Goal: Task Accomplishment & Management: Manage account settings

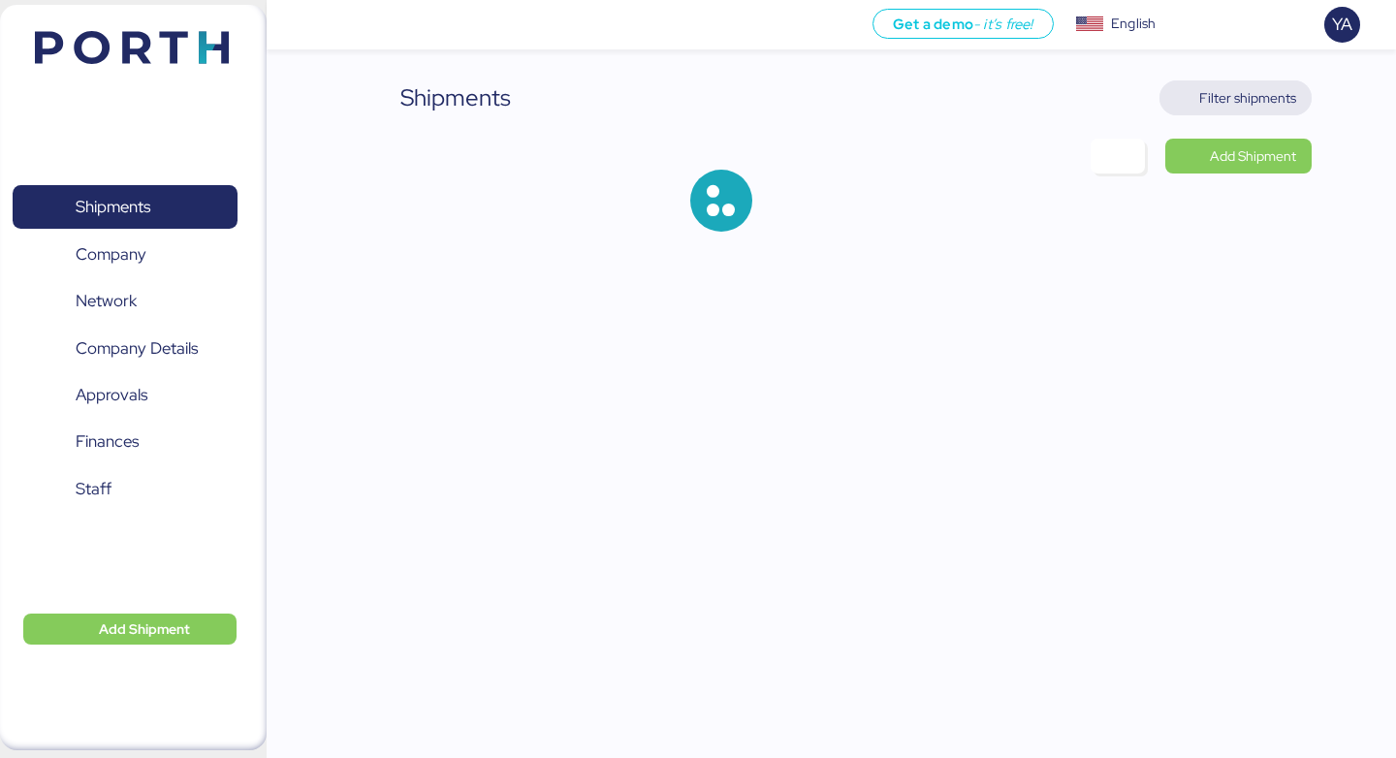
click at [1272, 104] on span "Filter shipments" at bounding box center [1248, 97] width 97 height 23
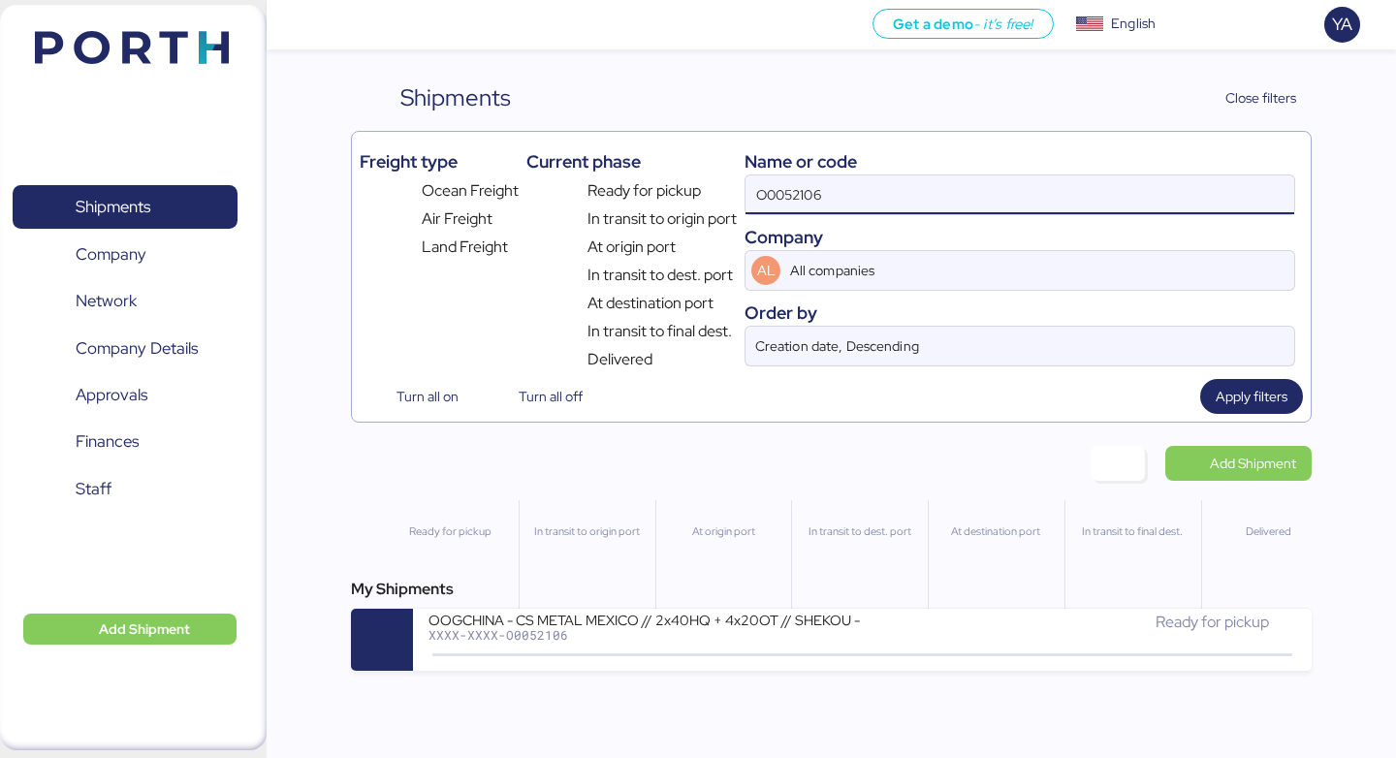
click at [1090, 206] on input "O0052106" at bounding box center [1020, 195] width 549 height 39
paste input "073"
type input "O0052073"
click at [815, 607] on div "My Shipments SHANGHAI HZD - ELECTRONICA Y MEDICINA // 2xRH NOR S0C // MBL:ZLOSB…" at bounding box center [831, 624] width 960 height 93
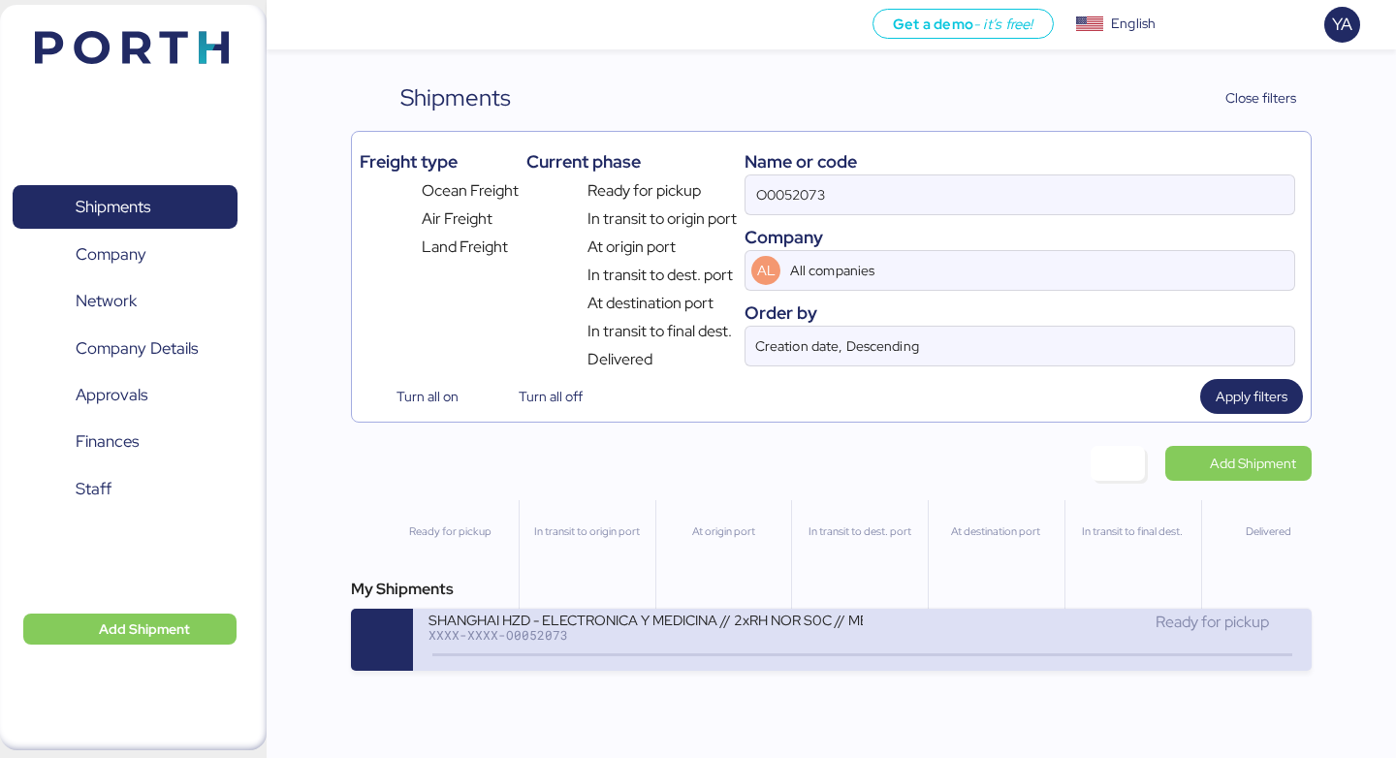
click at [830, 637] on div "XXXX-XXXX-O0052073" at bounding box center [645, 635] width 433 height 14
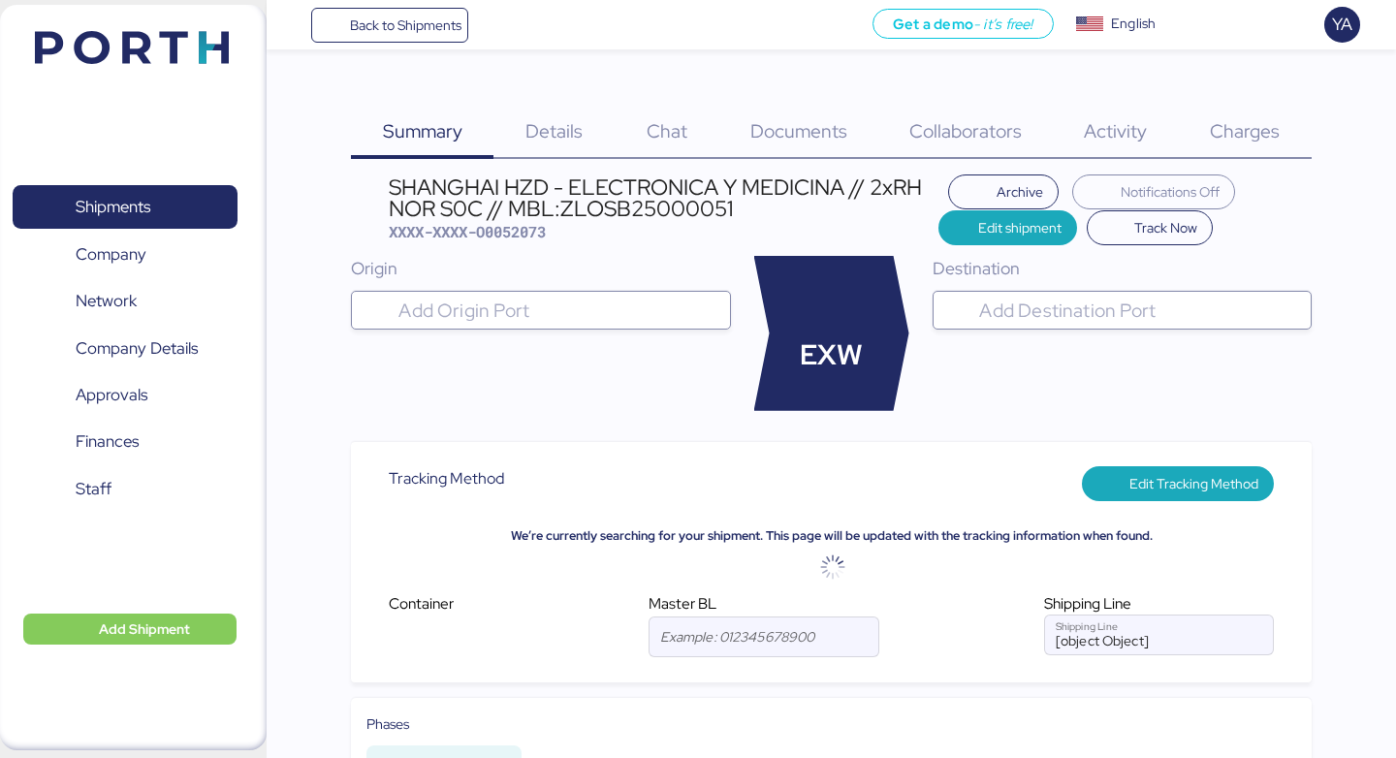
click at [1235, 104] on div "Charges 0" at bounding box center [1245, 119] width 133 height 79
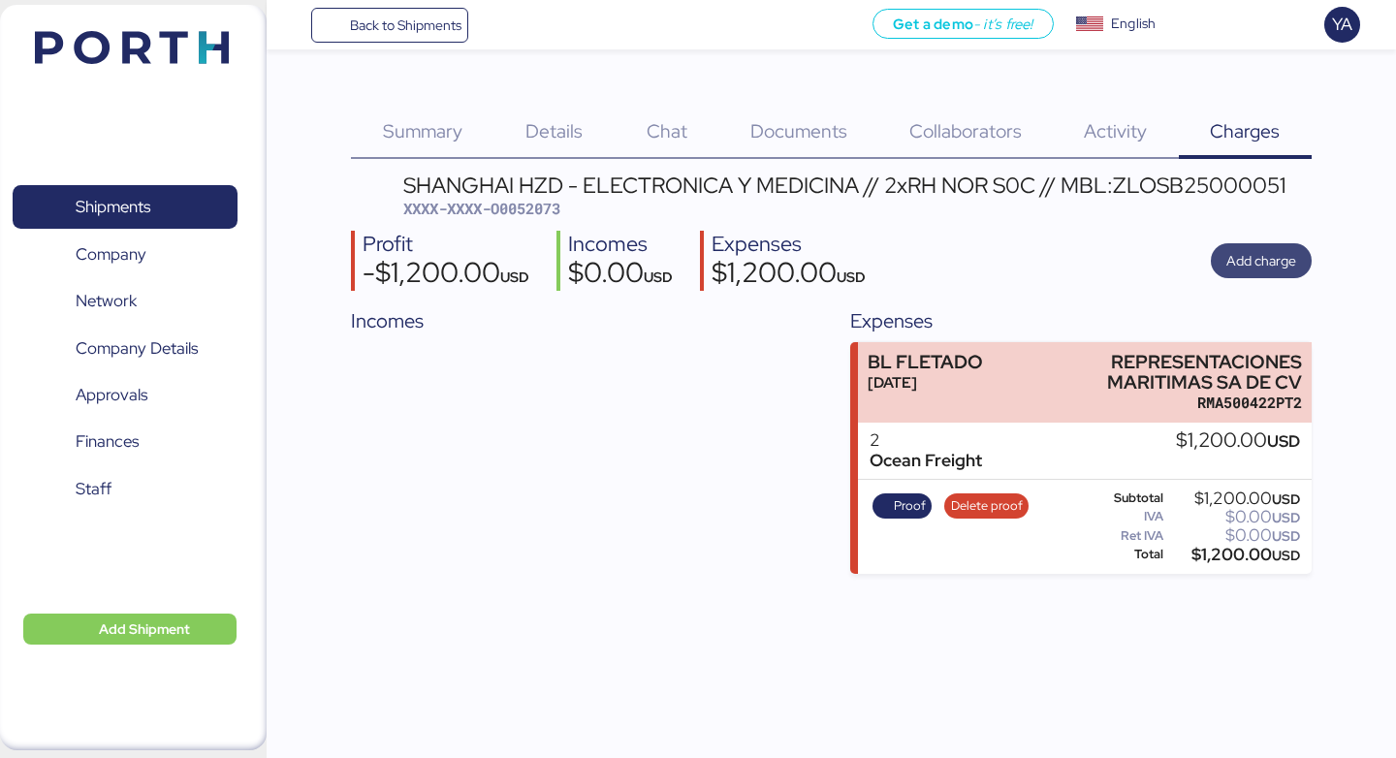
click at [1275, 275] on span "Add charge" at bounding box center [1261, 260] width 101 height 35
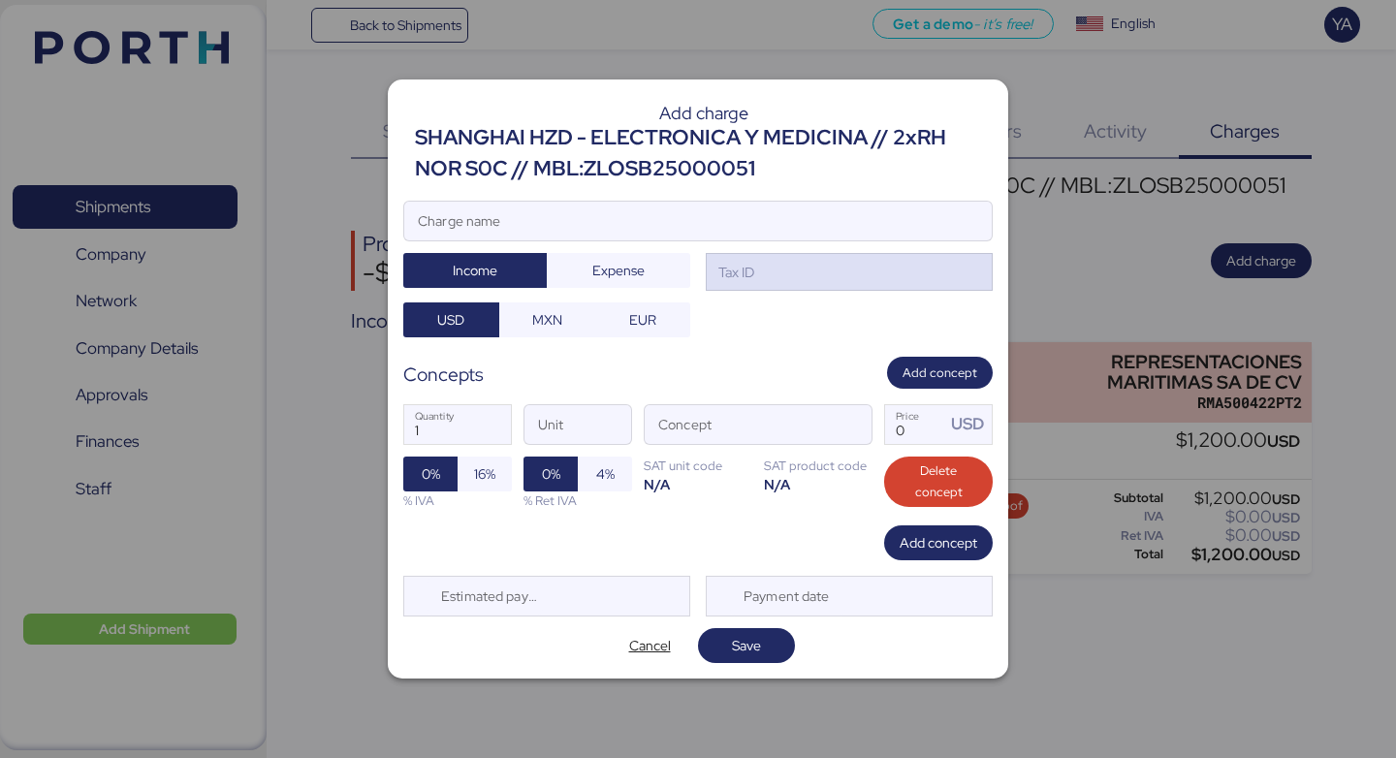
click at [877, 277] on div "Tax ID" at bounding box center [849, 272] width 287 height 39
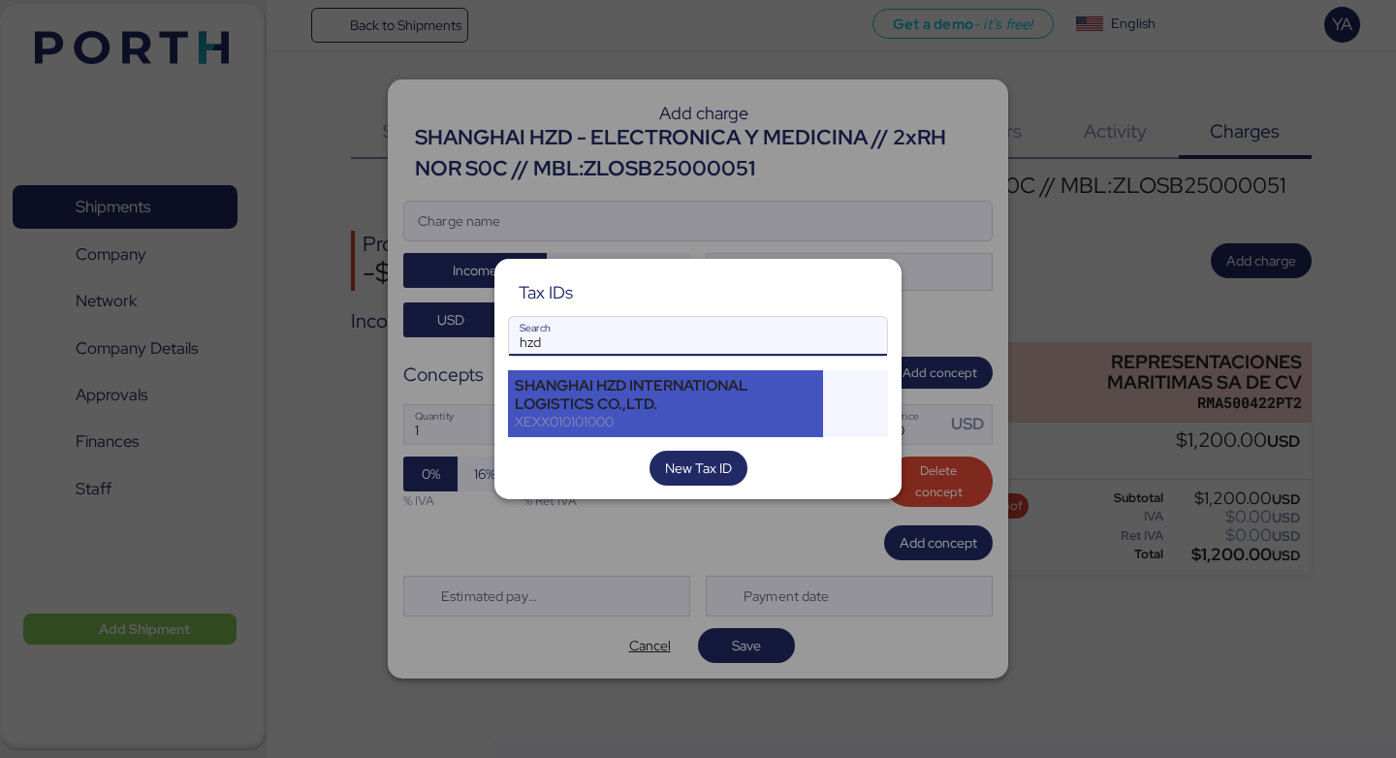
type input "hzd"
click at [693, 391] on div "SHANGHAI HZD INTERNATIONAL LOGISTICS CO.,LTD." at bounding box center [666, 394] width 302 height 35
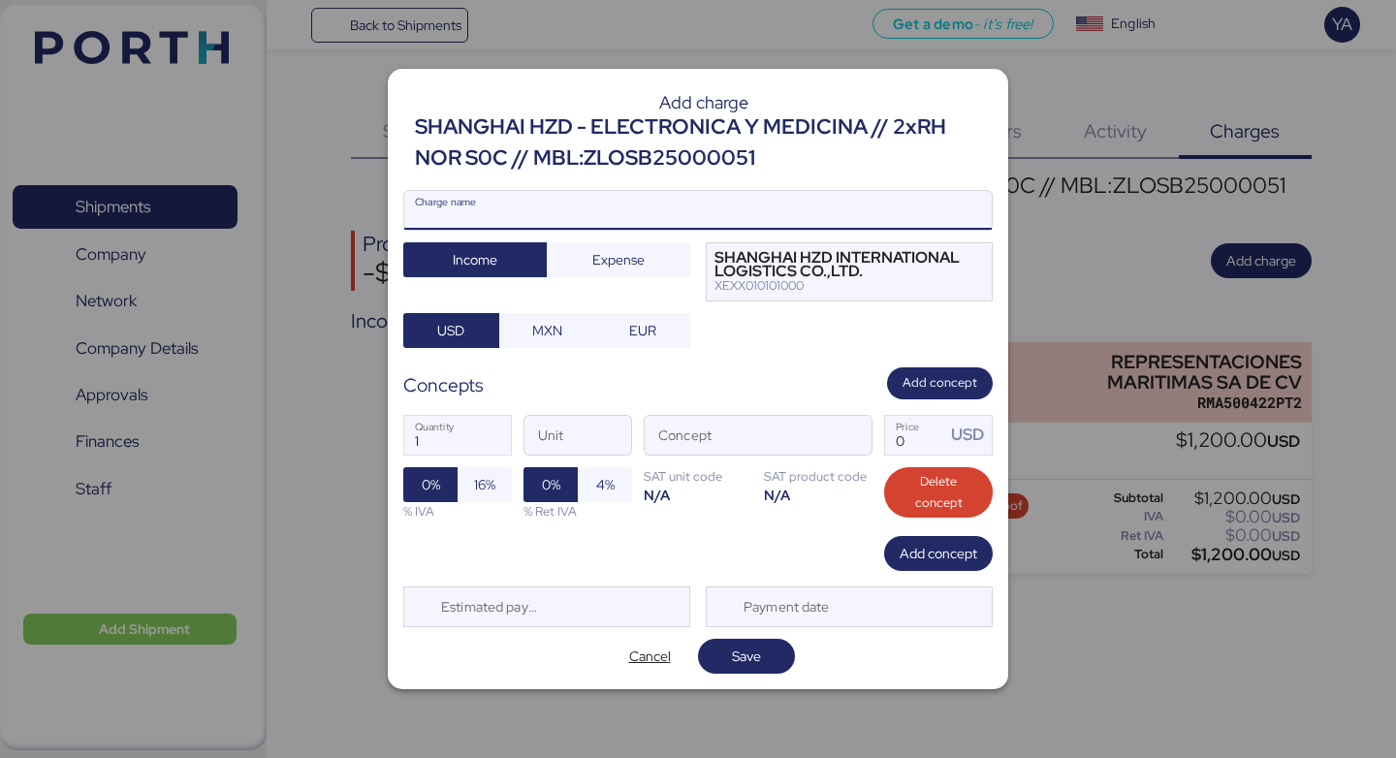
click at [709, 201] on input "Charge name" at bounding box center [698, 210] width 588 height 39
click at [548, 150] on div "SHANGHAI HZD - ELECTRONICA Y MEDICINA // 2xRH NOR S0C // MBL:ZLOSB25000051" at bounding box center [704, 143] width 578 height 63
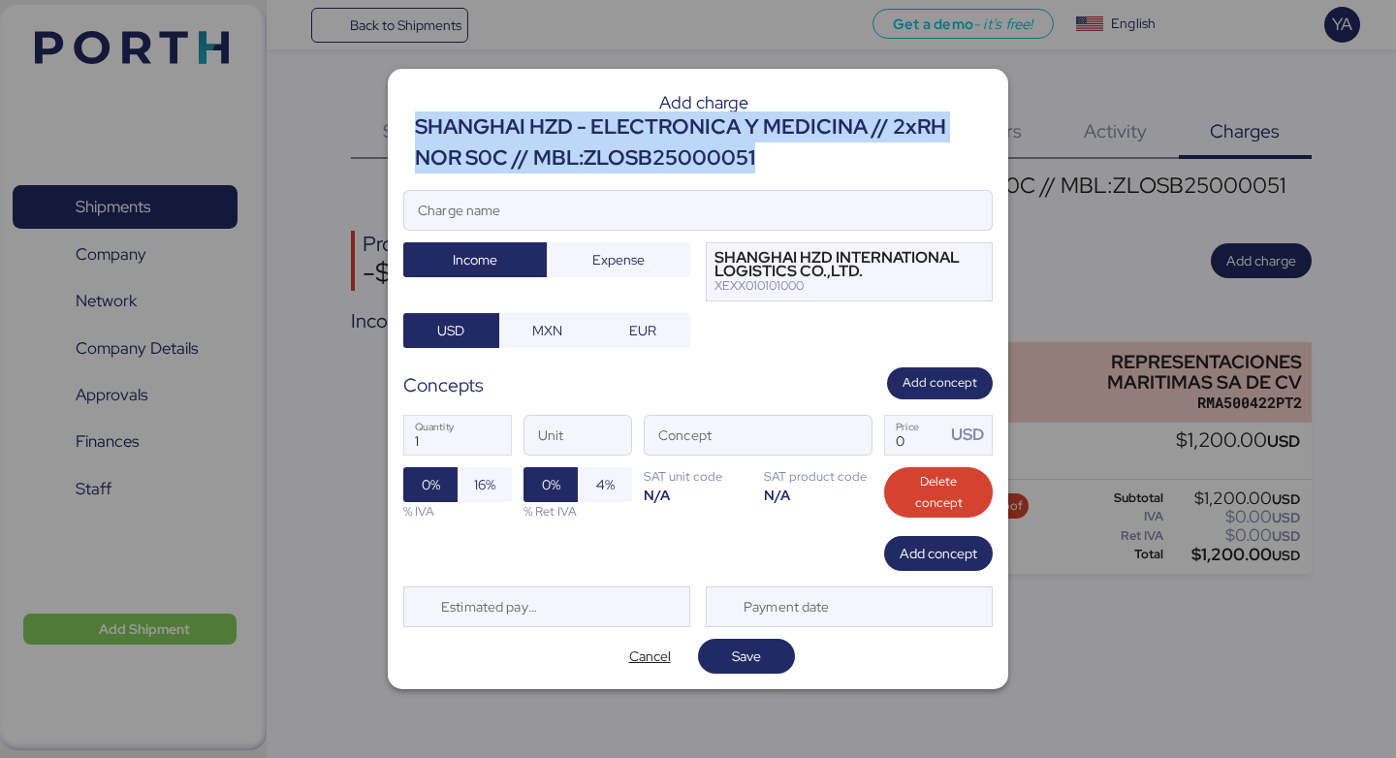
click at [548, 150] on div "SHANGHAI HZD - ELECTRONICA Y MEDICINA // 2xRH NOR S0C // MBL:ZLOSB25000051" at bounding box center [704, 143] width 578 height 63
copy div "SHANGHAI HZD - ELECTRONICA Y MEDICINA // 2xRH NOR S0C // MBL:ZLOSB25000051"
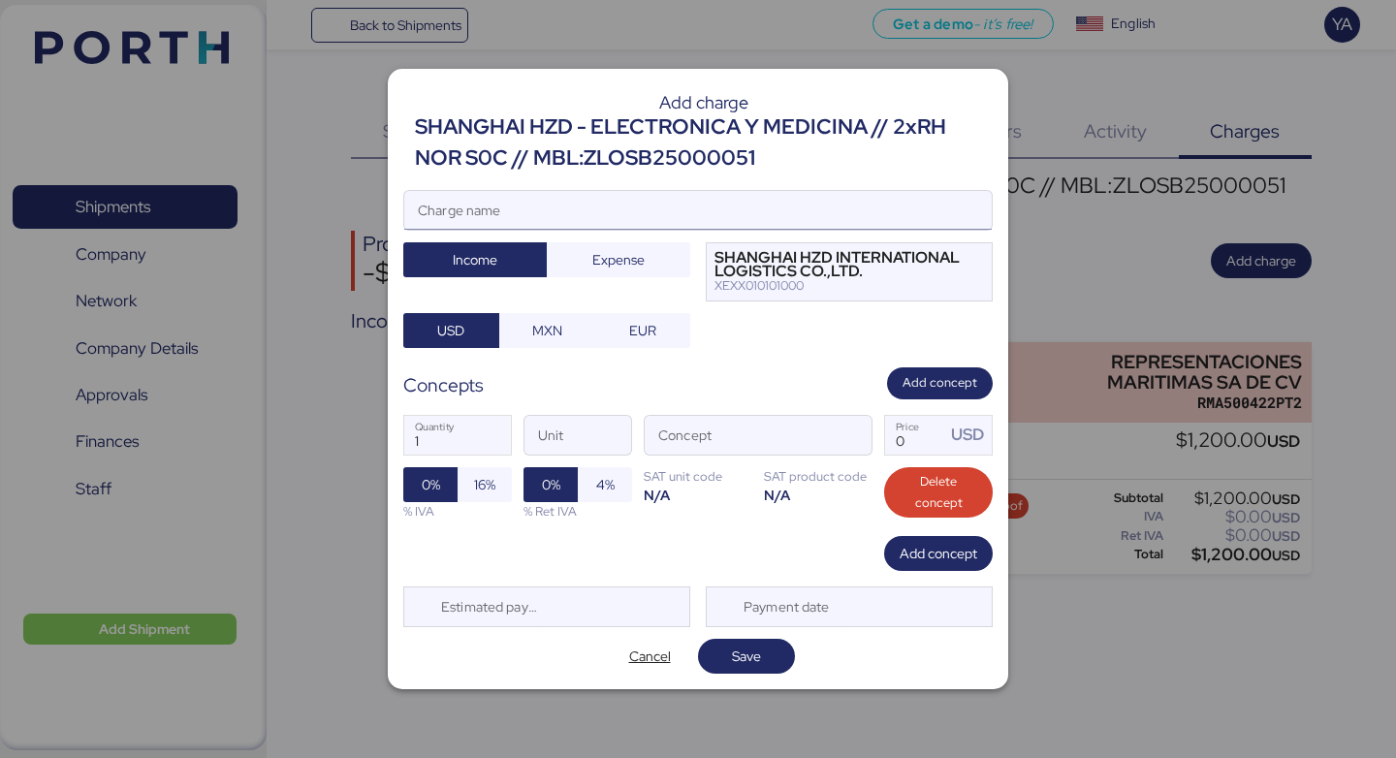
click at [556, 205] on input "Charge name" at bounding box center [698, 210] width 588 height 39
paste input "SHANGHAI HZD - ELECTRONICA Y MEDICINA // 2xRH NOR S0C // MBL:ZLOSB25000051"
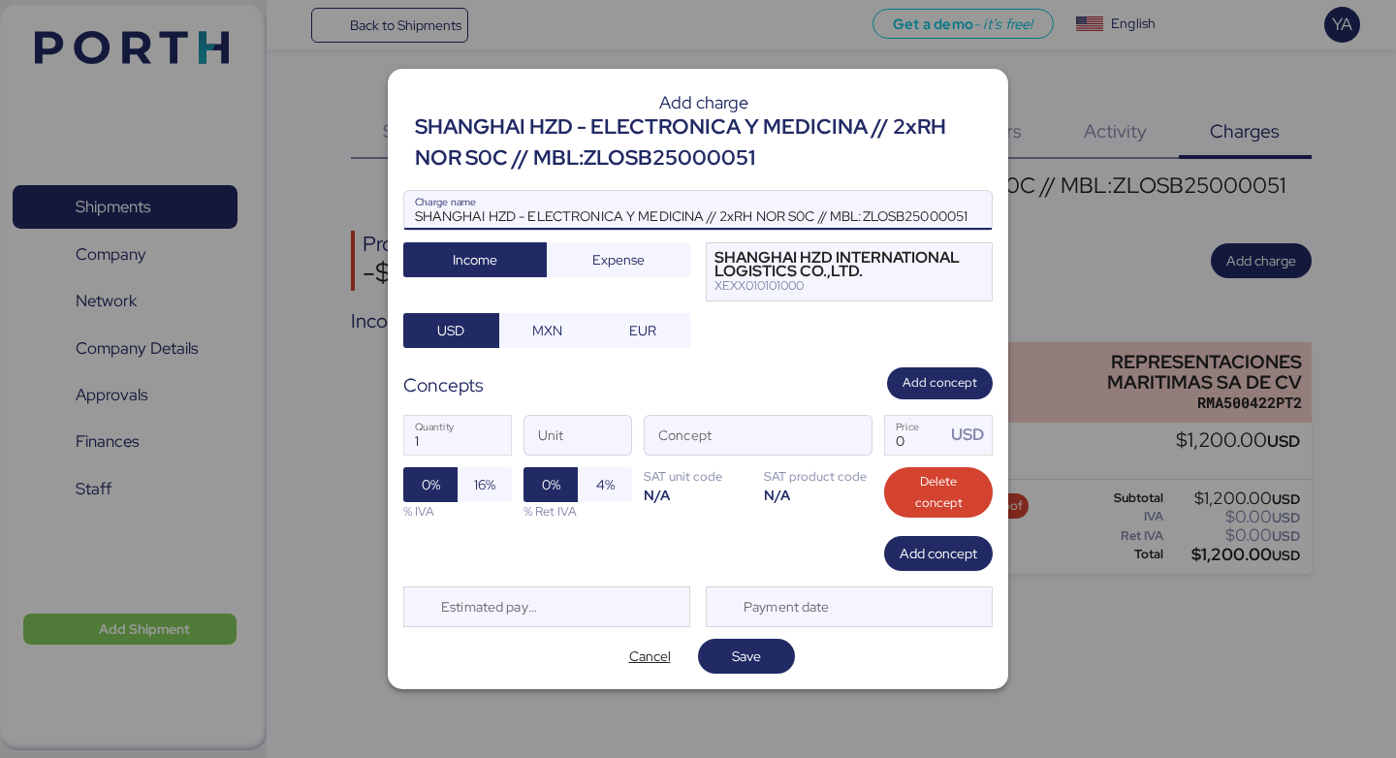
type input "SHANGHAI HZD - ELECTRONICA Y MEDICINA // 2xRH NOR S0C // MBL:ZLOSB25000051"
click at [697, 155] on div "SHANGHAI HZD - ELECTRONICA Y MEDICINA // 2xRH NOR S0C // MBL:ZLOSB25000051" at bounding box center [704, 143] width 578 height 63
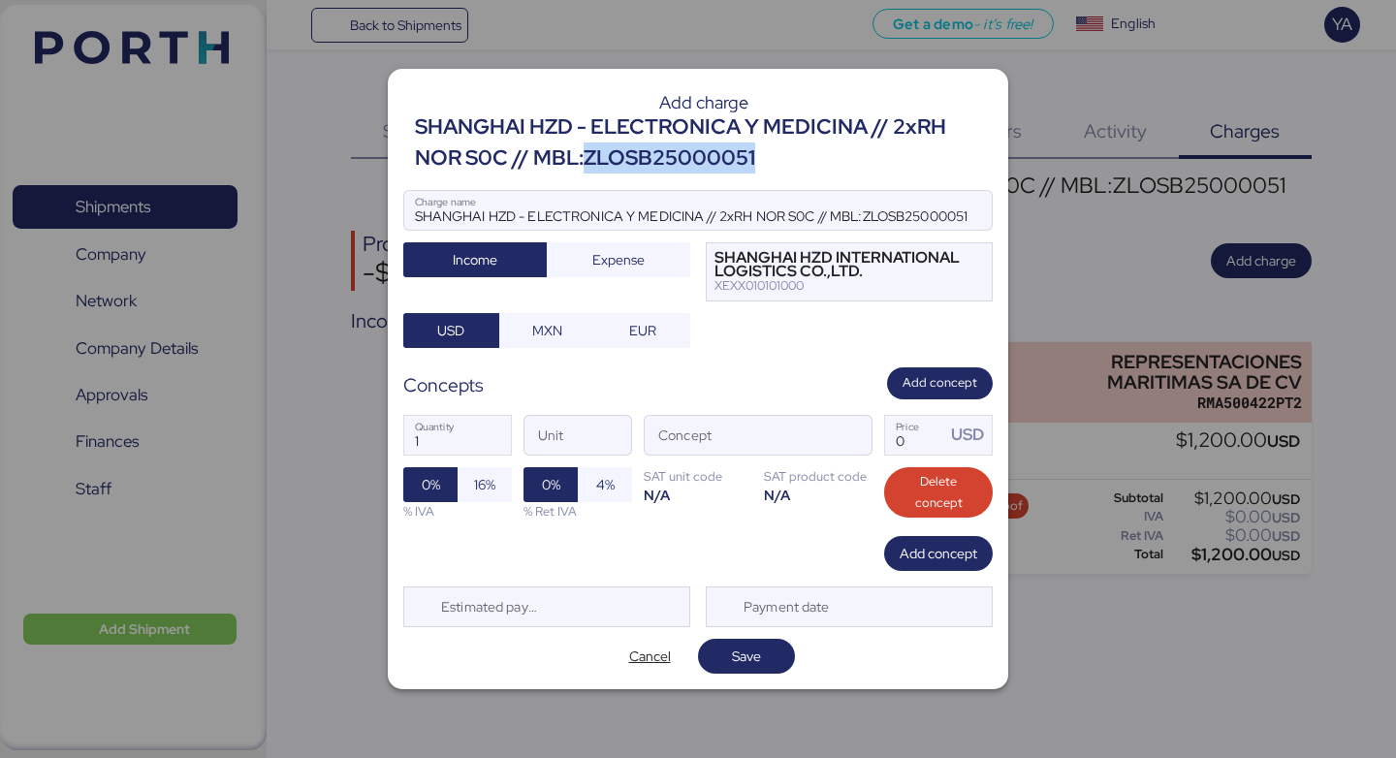
click at [697, 155] on div "SHANGHAI HZD - ELECTRONICA Y MEDICINA // 2xRH NOR S0C // MBL:ZLOSB25000051" at bounding box center [704, 143] width 578 height 63
copy div "ZLOSB25000051"
click at [862, 442] on span "button" at bounding box center [851, 440] width 41 height 41
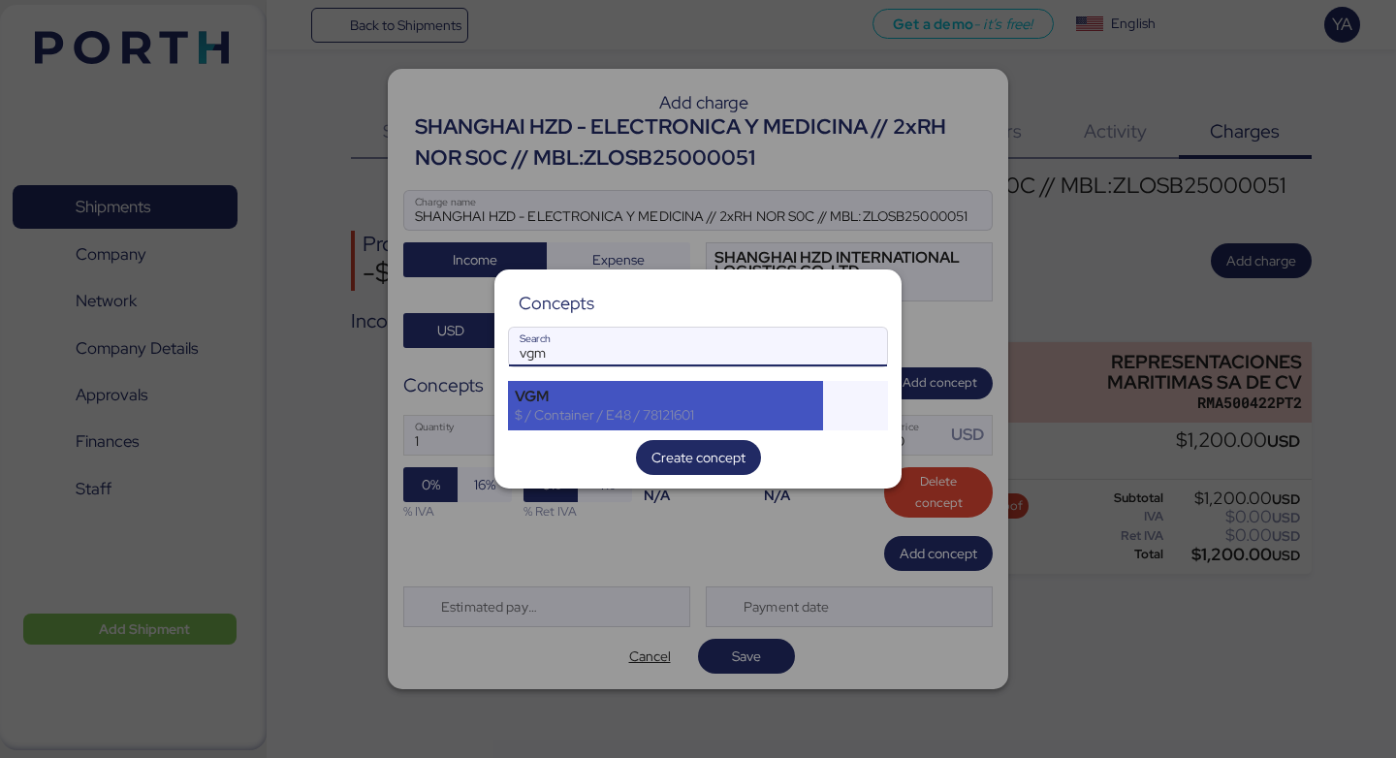
type input "vgm"
click at [564, 430] on div "VGM $ / Container / E48 / 78121601" at bounding box center [665, 405] width 315 height 48
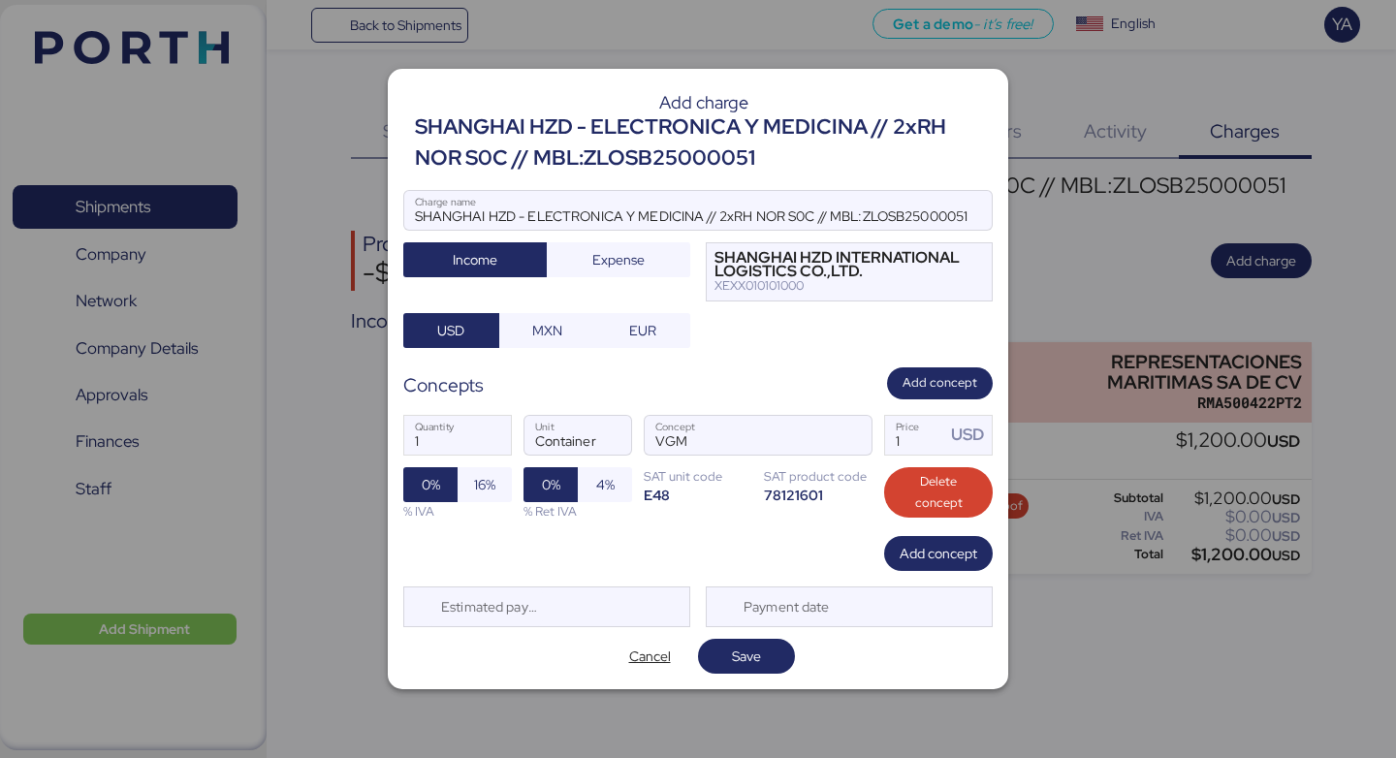
click at [564, 430] on div at bounding box center [698, 379] width 1396 height 758
click at [914, 453] on input "1" at bounding box center [915, 435] width 60 height 39
type input "40"
click at [925, 550] on span "Add concept" at bounding box center [939, 553] width 78 height 23
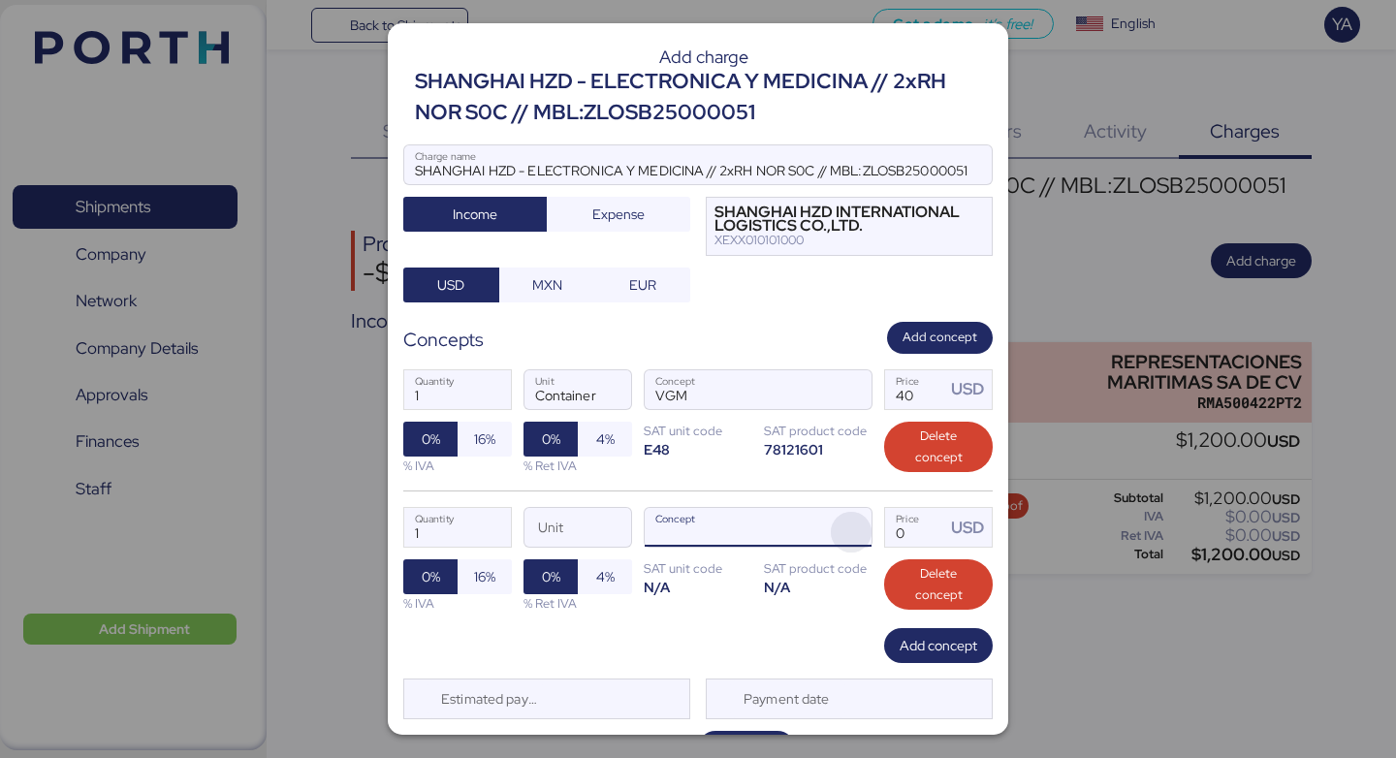
click at [851, 520] on span "button" at bounding box center [851, 532] width 41 height 41
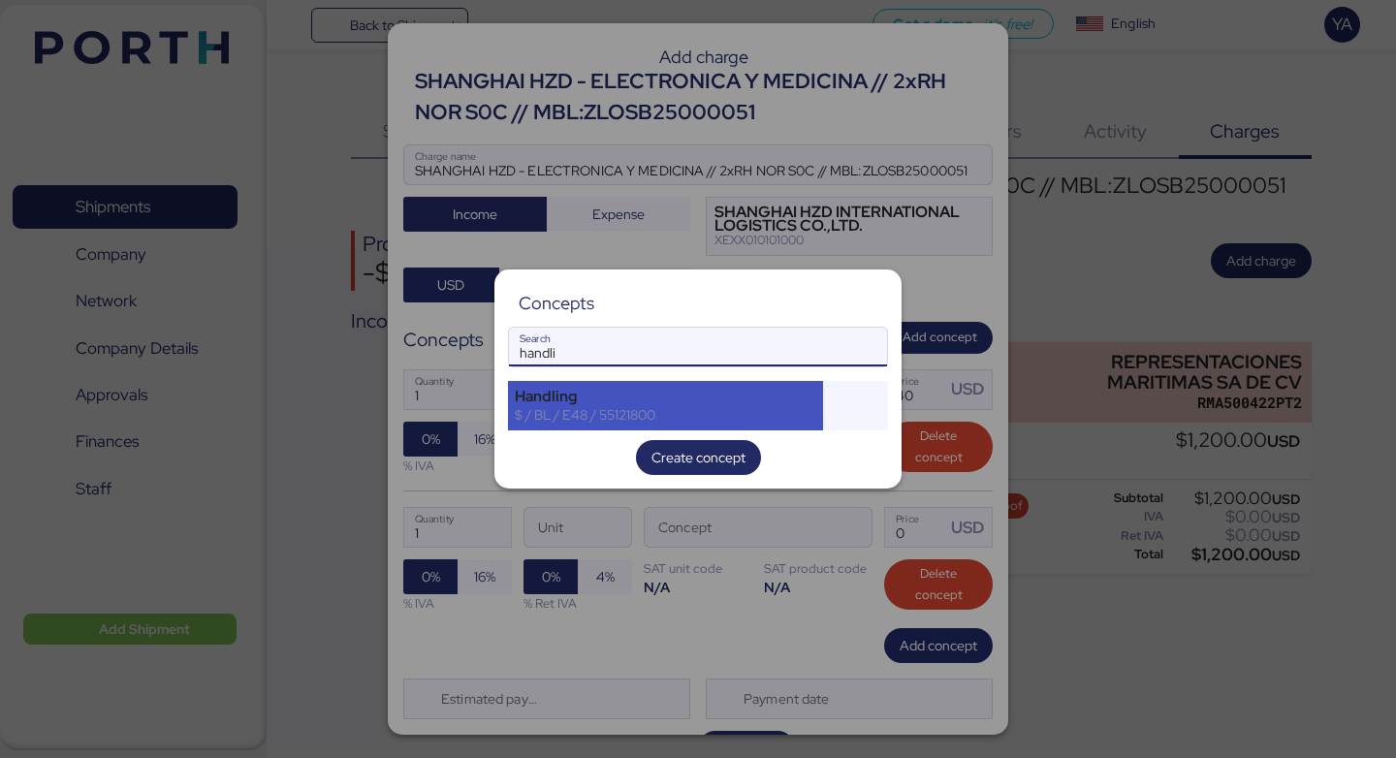
type input "handli"
click at [758, 413] on div "$ / BL / E48 / 55121800" at bounding box center [666, 414] width 302 height 17
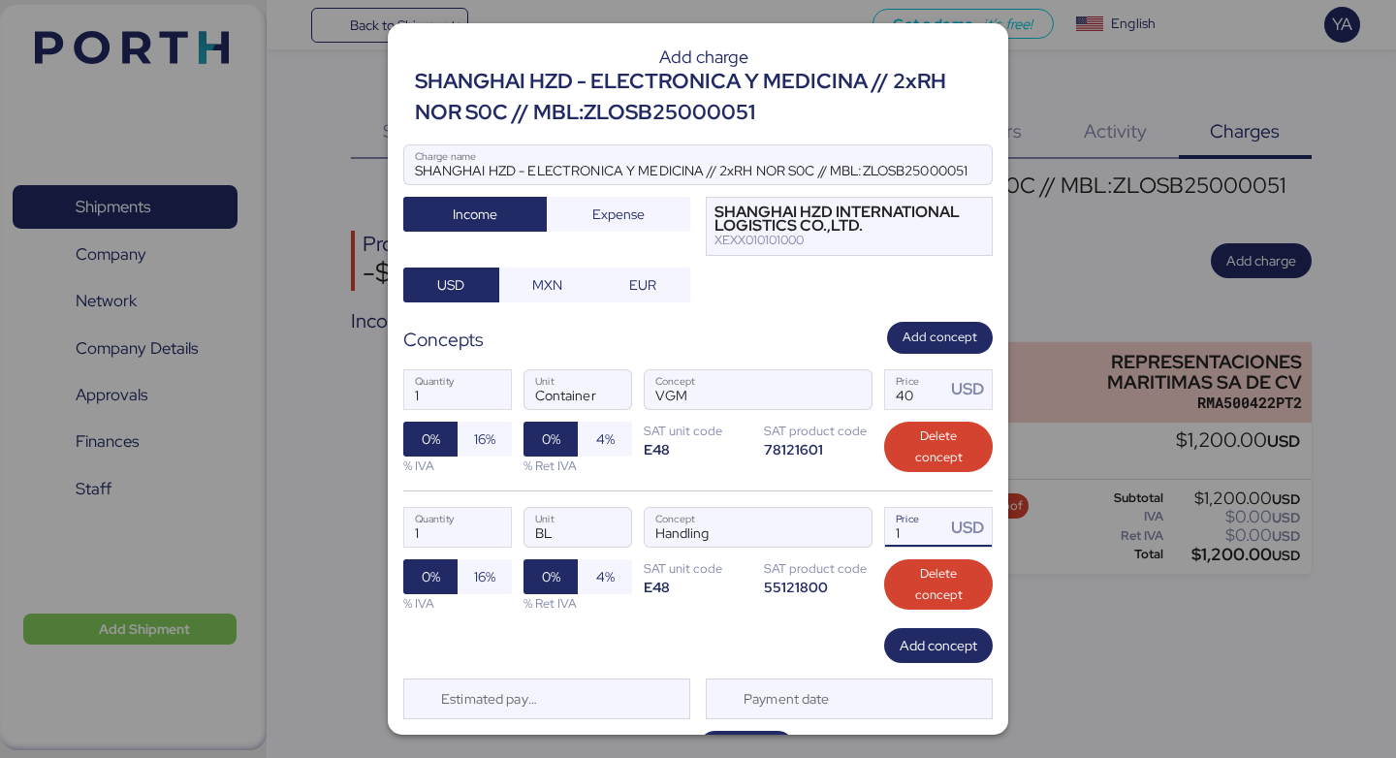
click at [932, 528] on input "1" at bounding box center [915, 527] width 60 height 39
type input "60"
click at [929, 633] on span "Add concept" at bounding box center [939, 645] width 78 height 27
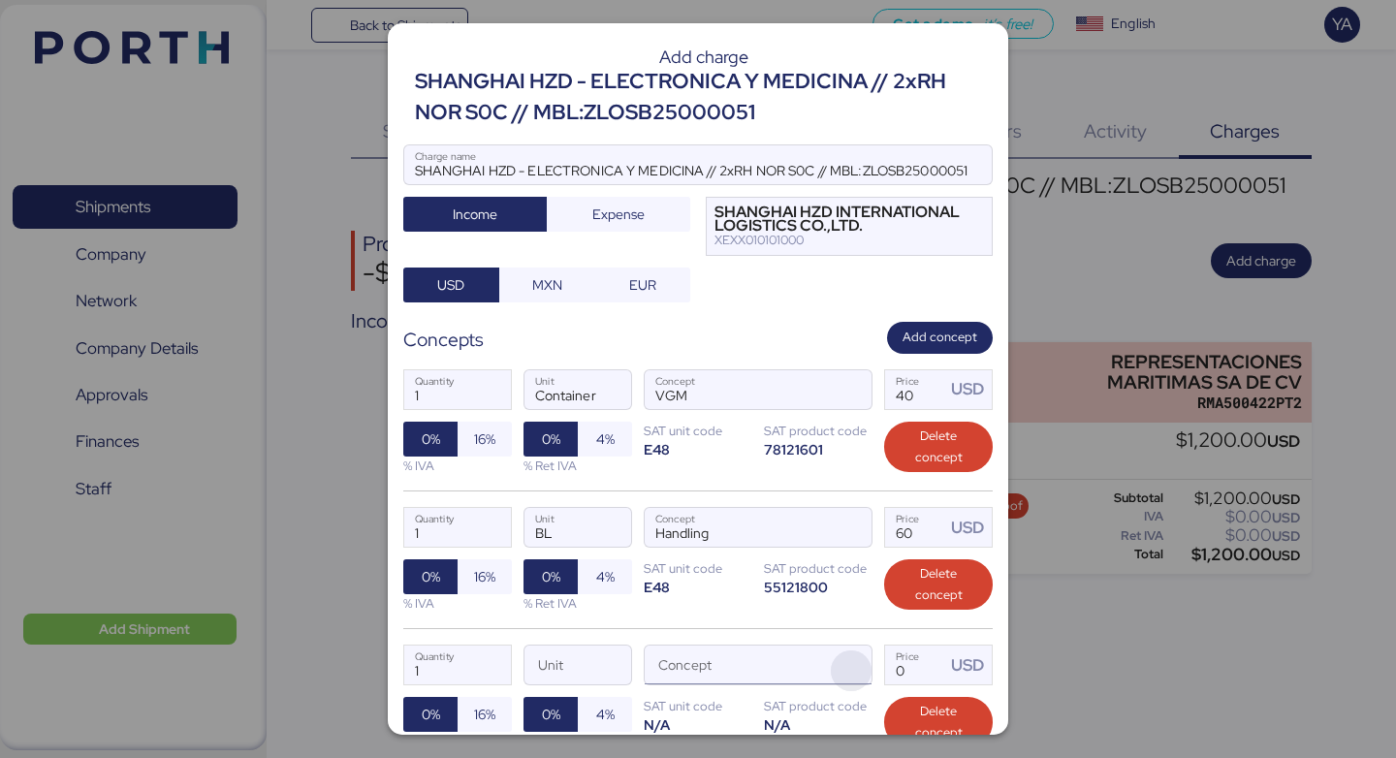
click at [844, 671] on span "button" at bounding box center [851, 671] width 41 height 41
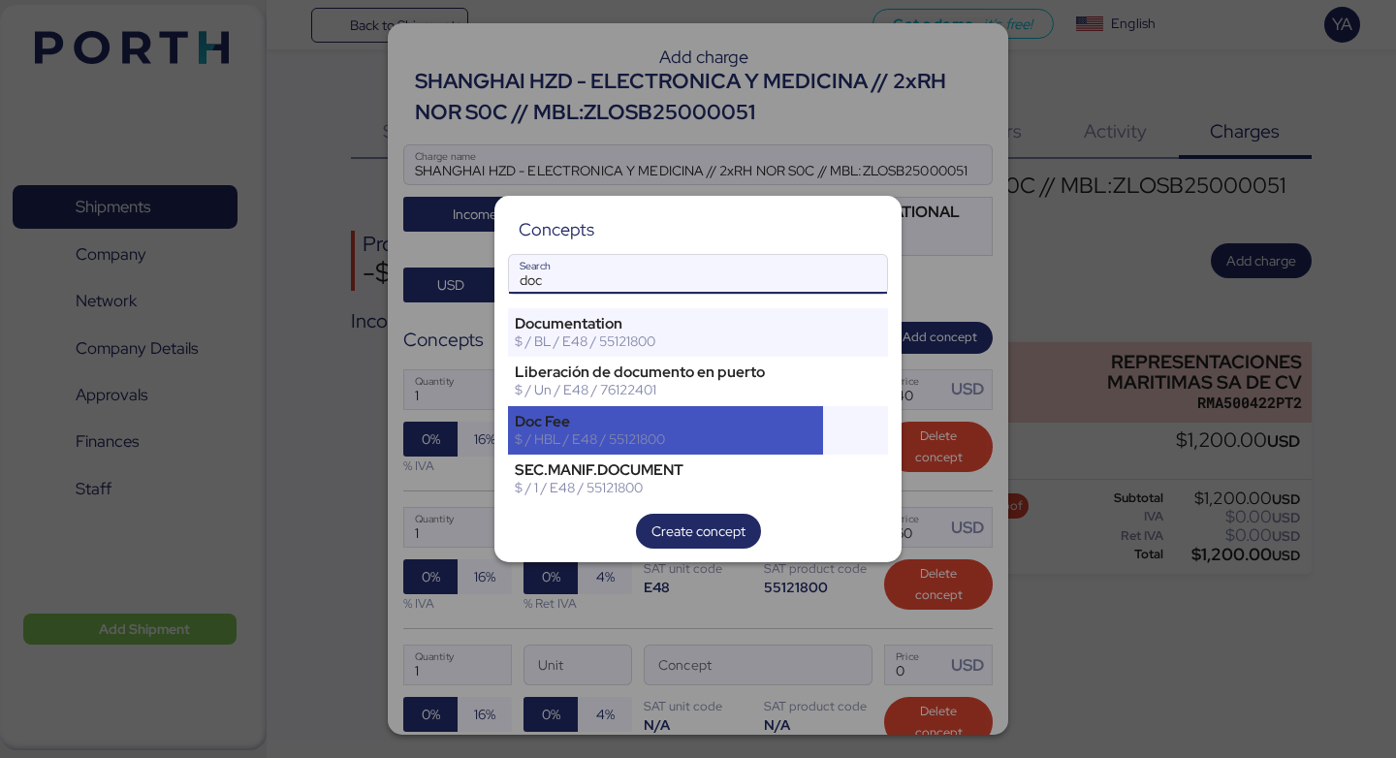
type input "doc"
click at [764, 424] on div "Doc Fee" at bounding box center [666, 421] width 302 height 17
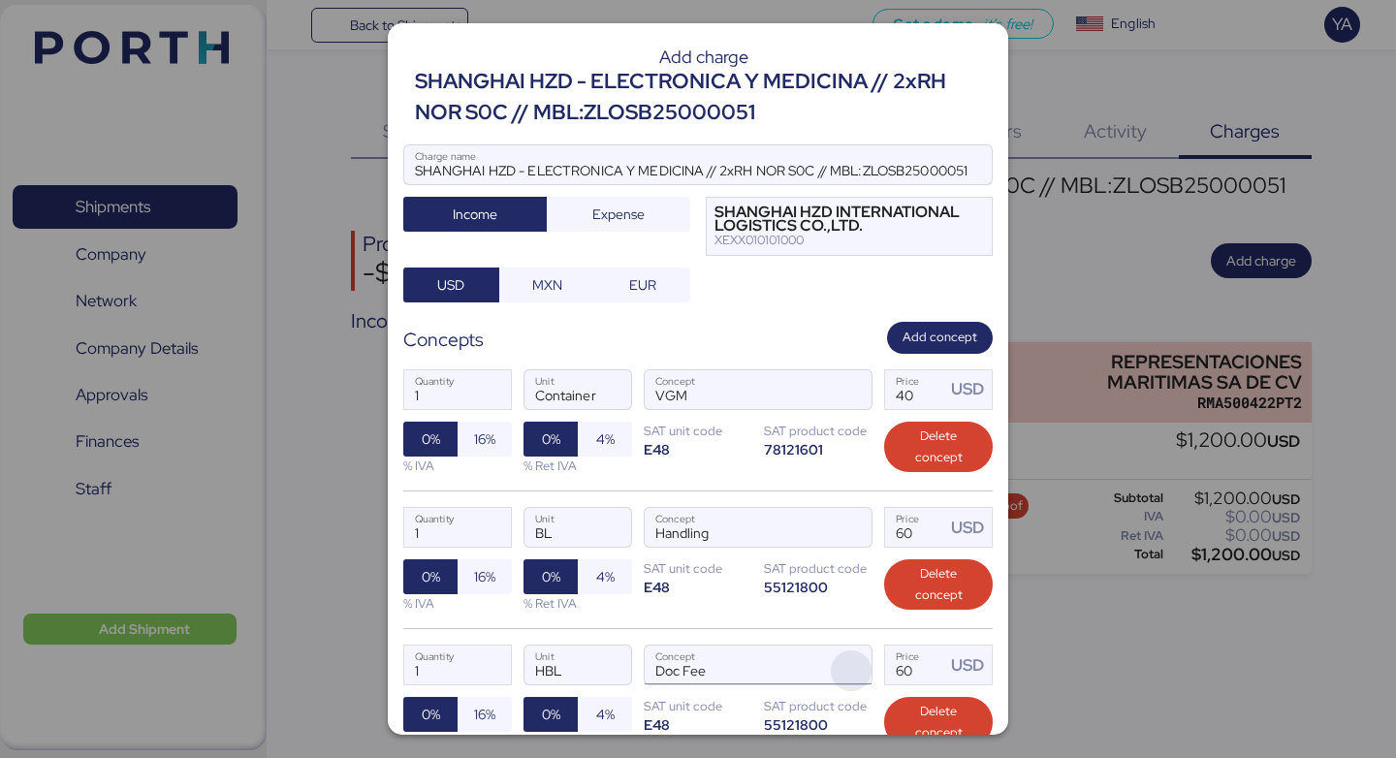
scroll to position [184, 0]
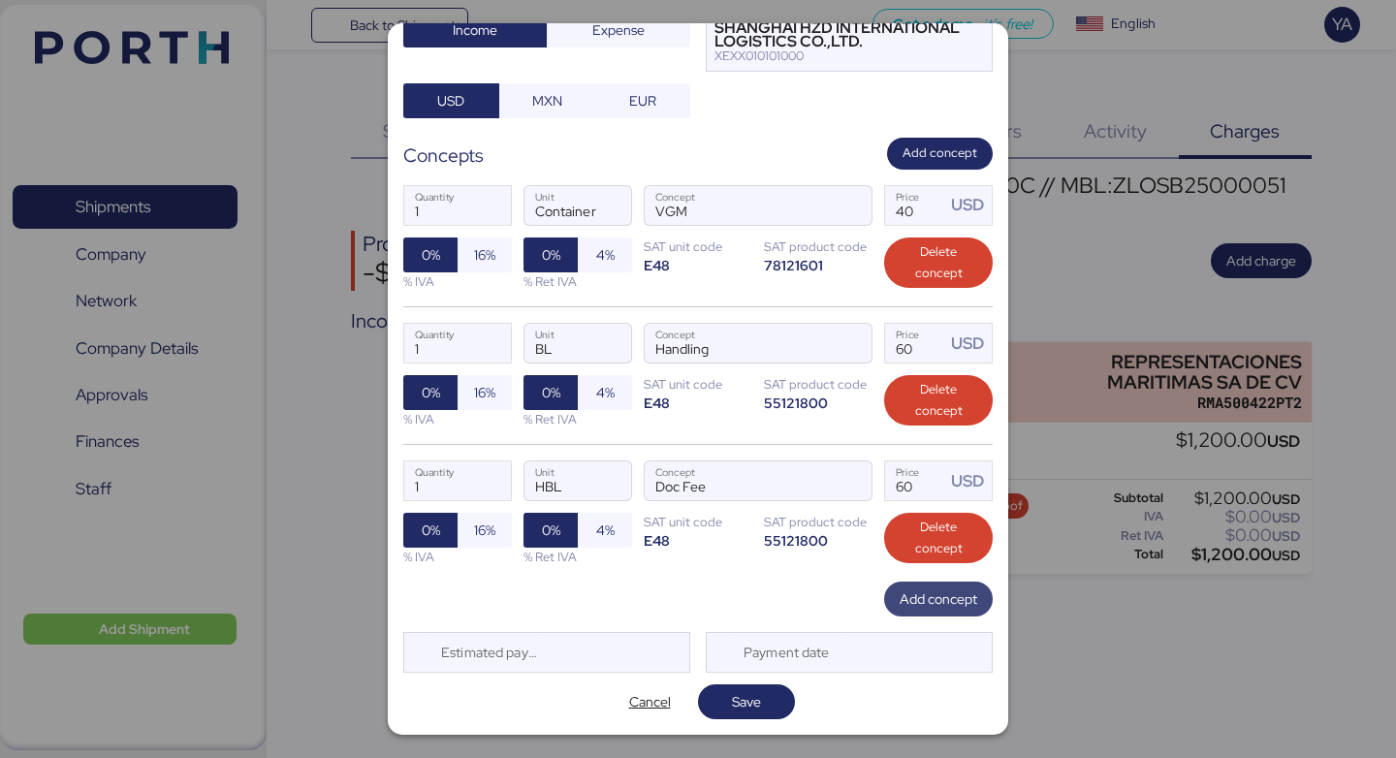
click at [946, 609] on span "Add concept" at bounding box center [939, 599] width 78 height 23
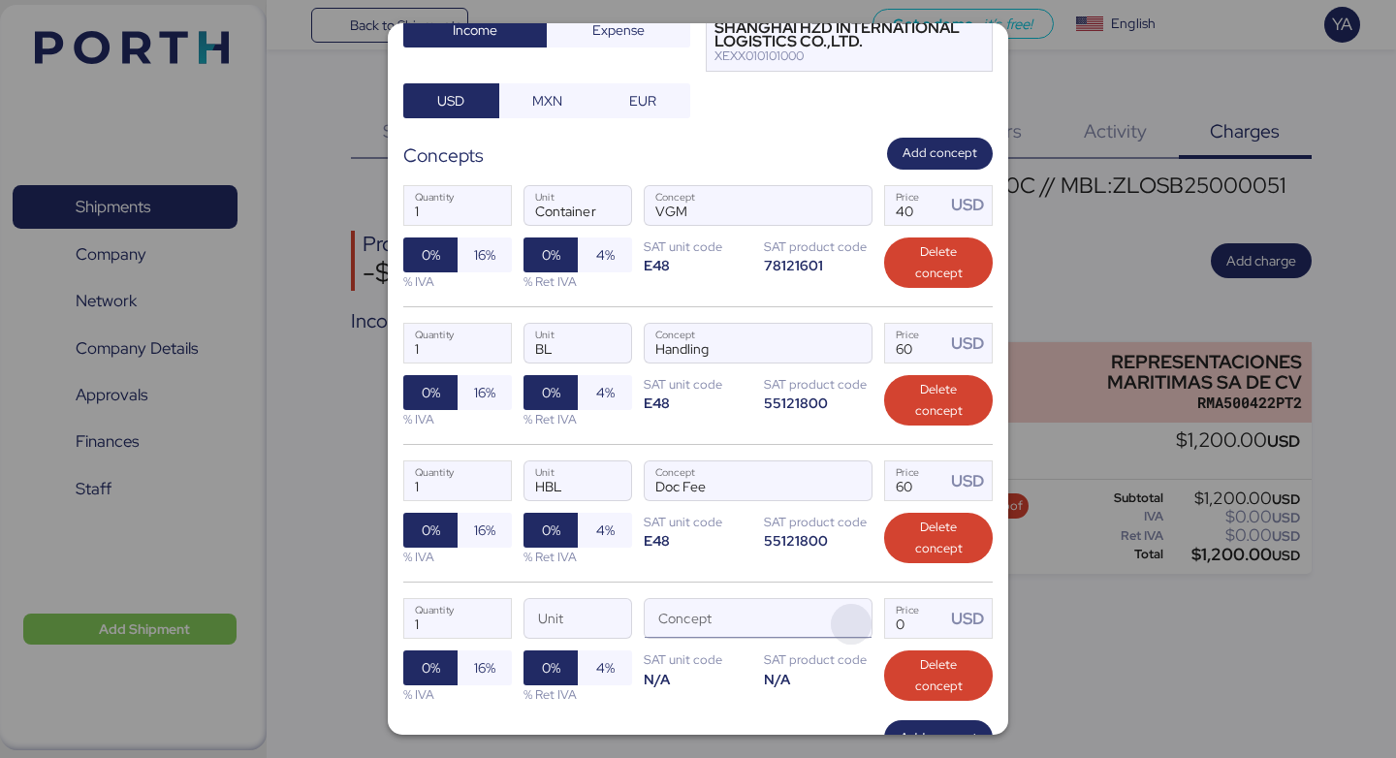
click at [861, 617] on span "button" at bounding box center [851, 624] width 41 height 41
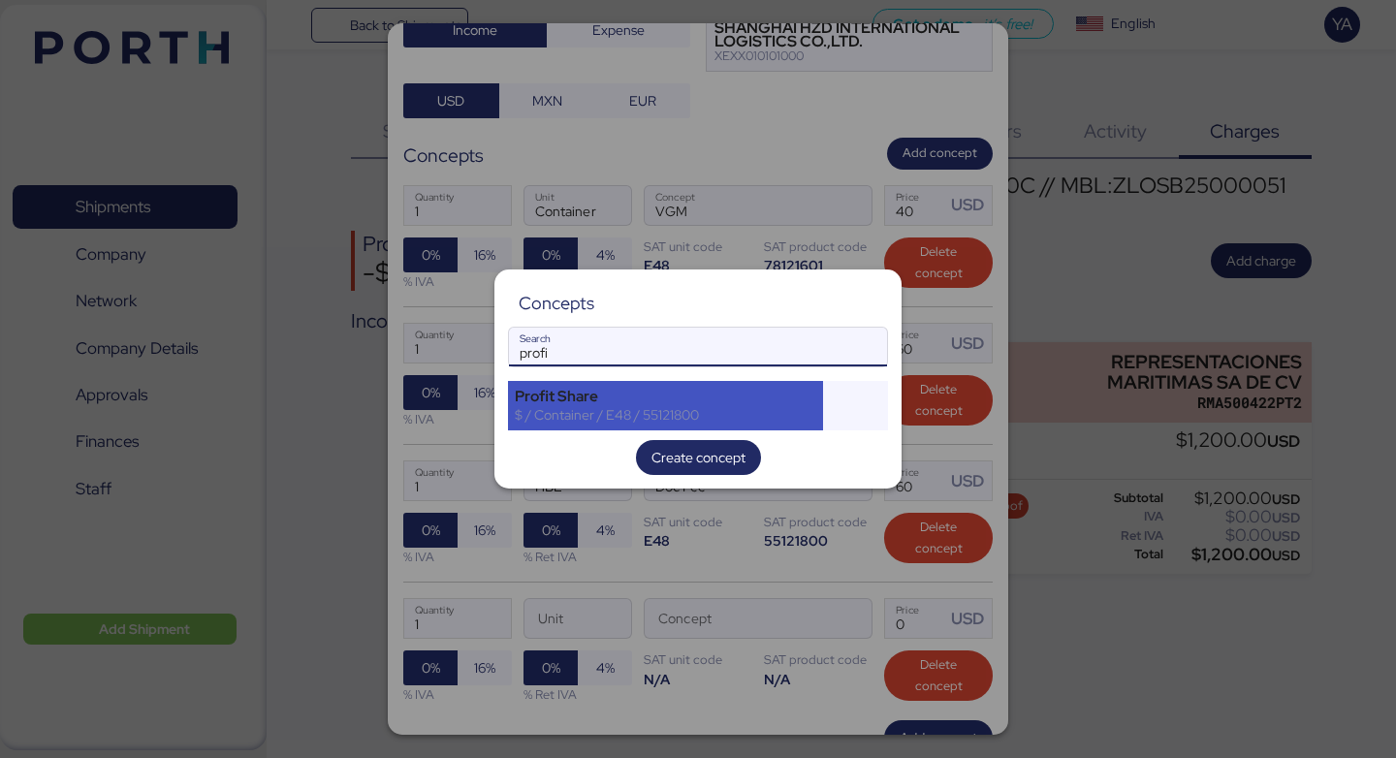
type input "profi"
click at [700, 415] on div "$ / Container / E48 / 55121800" at bounding box center [666, 414] width 302 height 17
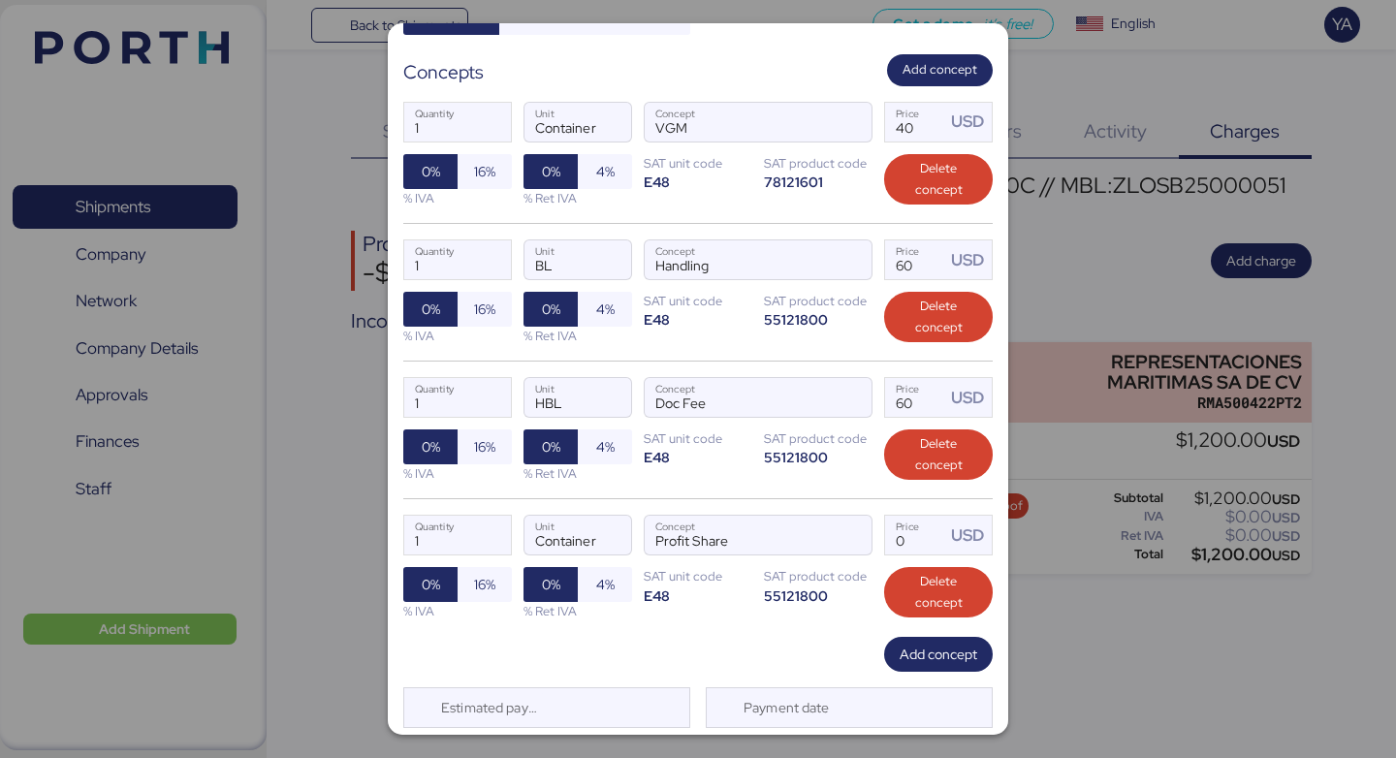
scroll to position [322, 0]
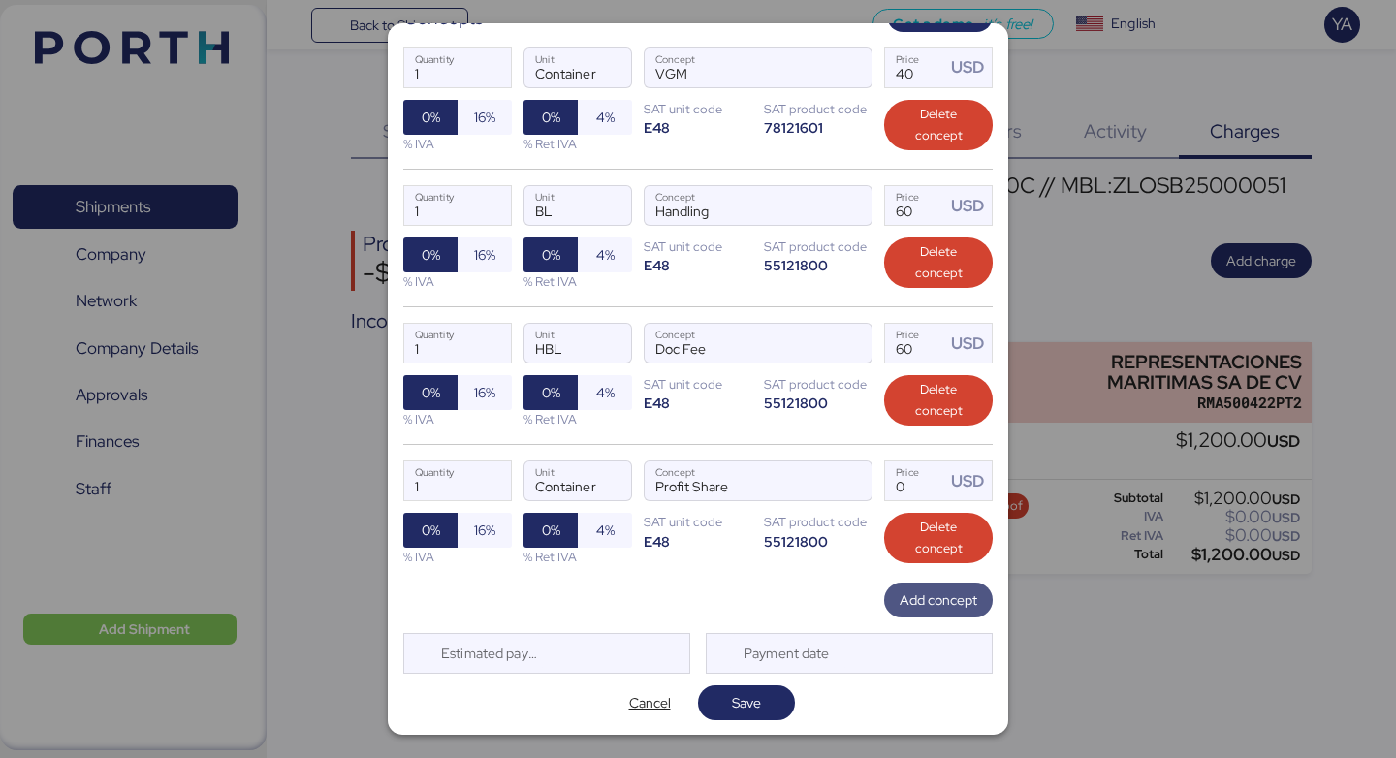
click at [918, 615] on span "Add concept" at bounding box center [938, 600] width 109 height 35
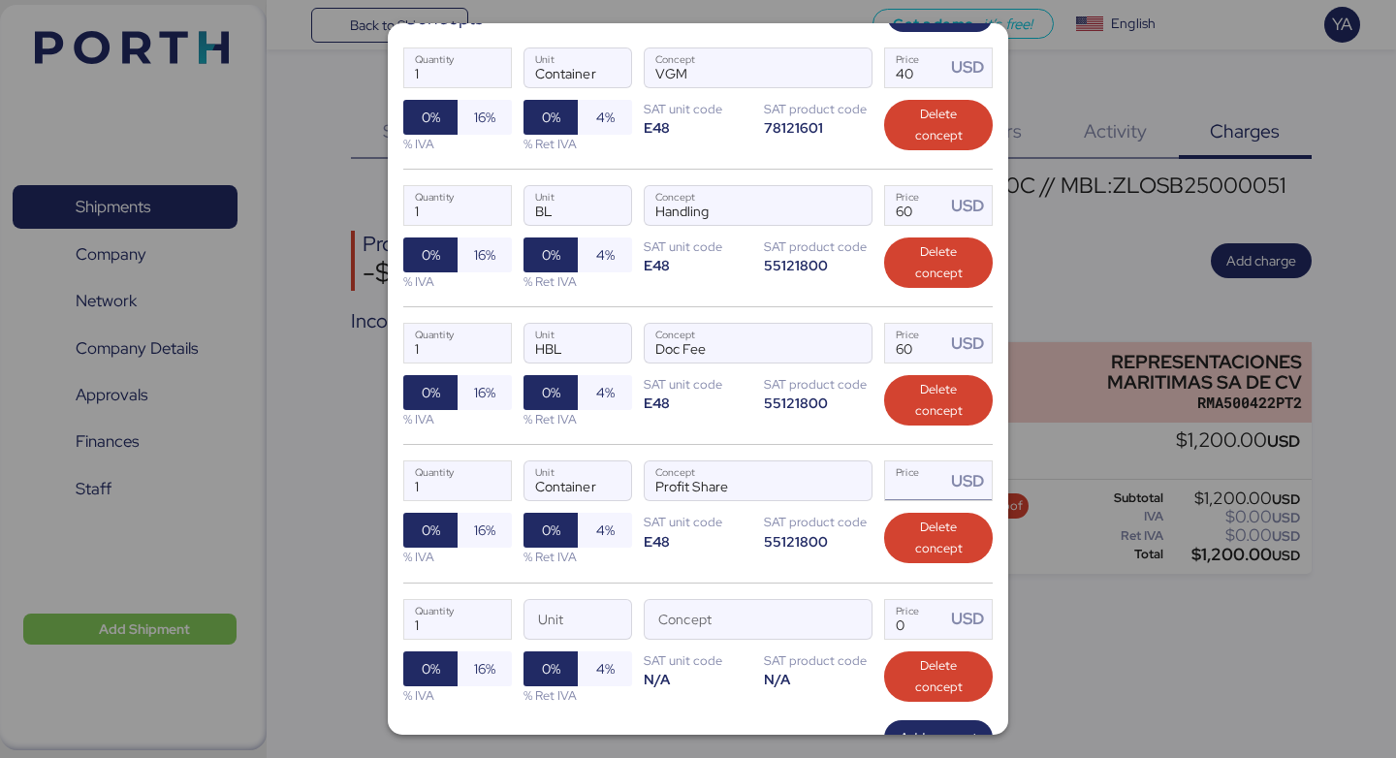
click at [929, 491] on input "Price USD" at bounding box center [915, 481] width 60 height 39
type input "1"
click at [840, 628] on span "button" at bounding box center [851, 624] width 41 height 41
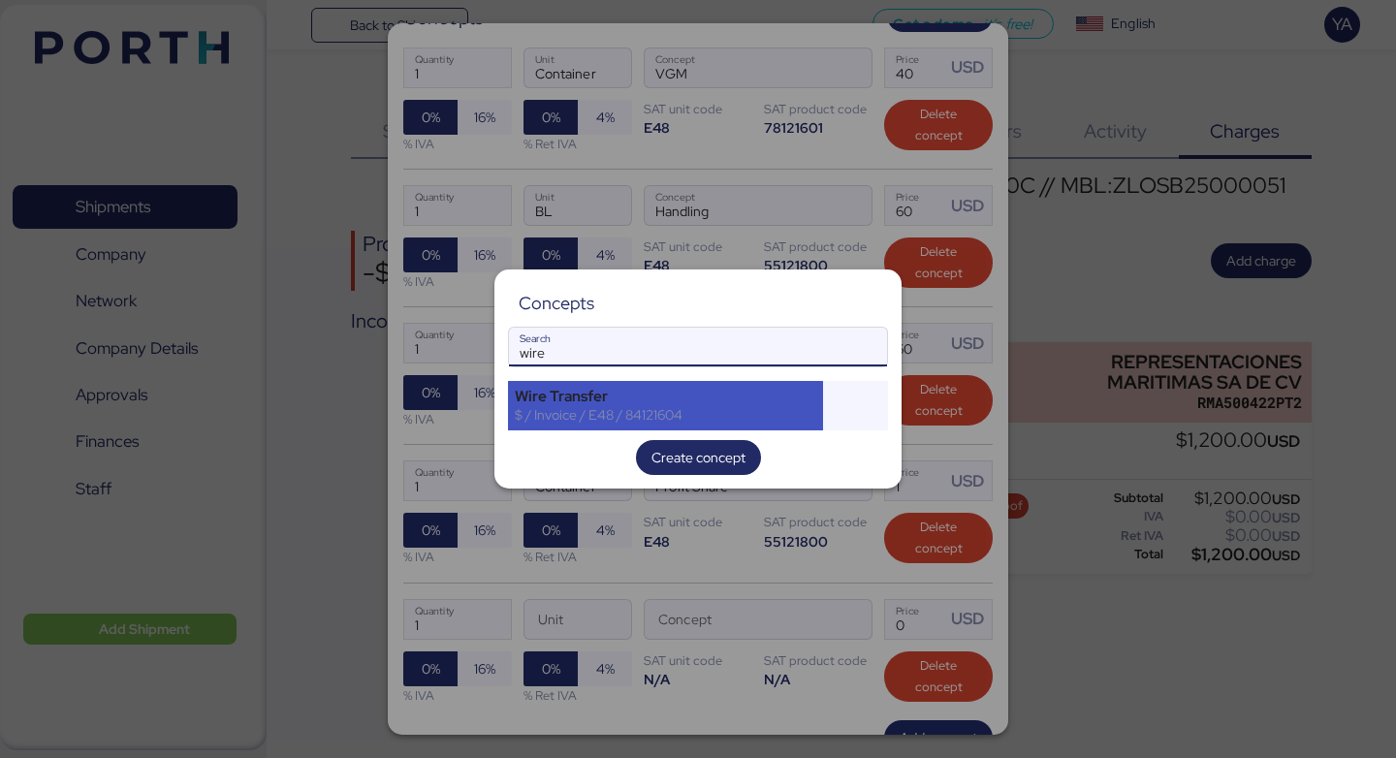
type input "wire"
click at [547, 391] on div "Wire Transfer" at bounding box center [666, 396] width 302 height 17
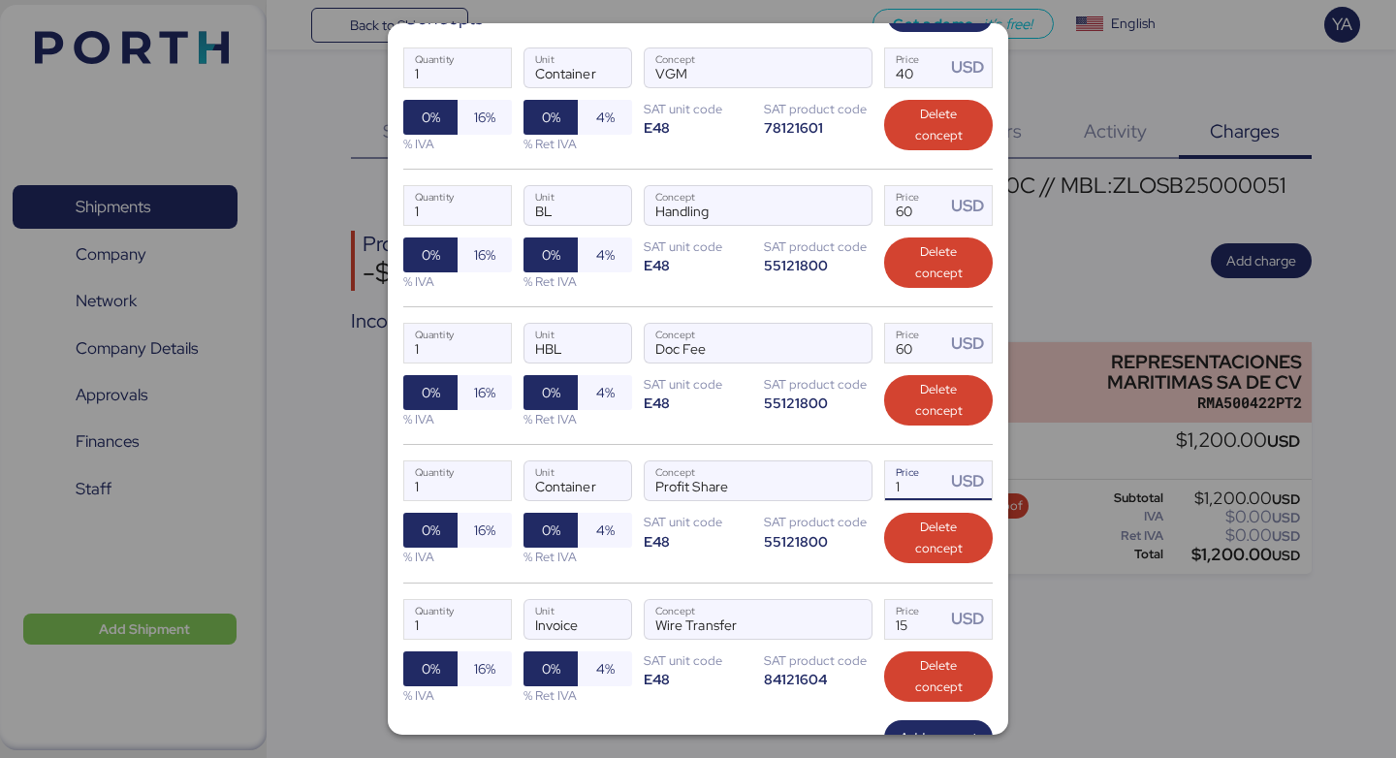
click at [890, 483] on input "1" at bounding box center [915, 481] width 60 height 39
type input "50"
click at [928, 632] on input "15" at bounding box center [915, 619] width 60 height 39
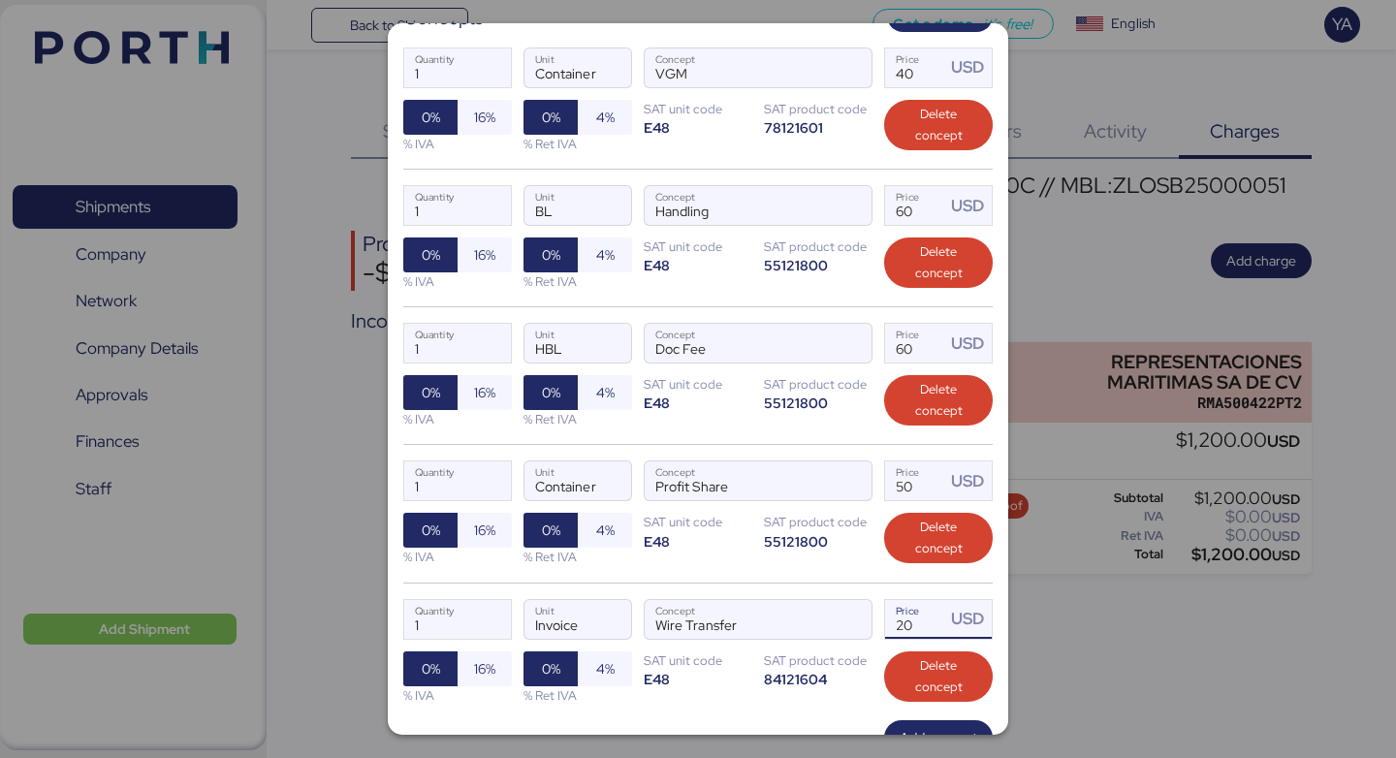
type input "20"
click at [802, 570] on div "1 Quantity Container Unit Profit Share Concept 50 Price USD 0% 16% % IVA 0% 4% …" at bounding box center [698, 513] width 590 height 138
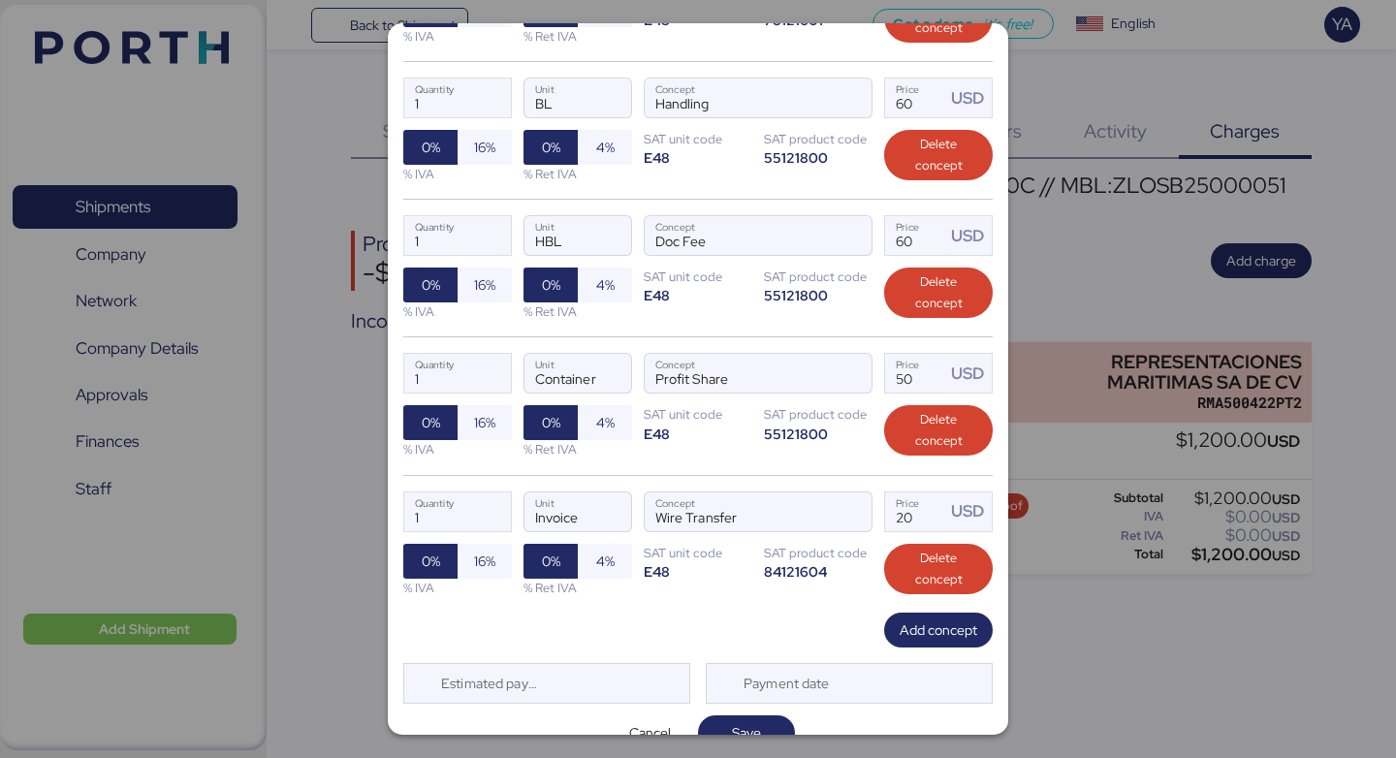
scroll to position [461, 0]
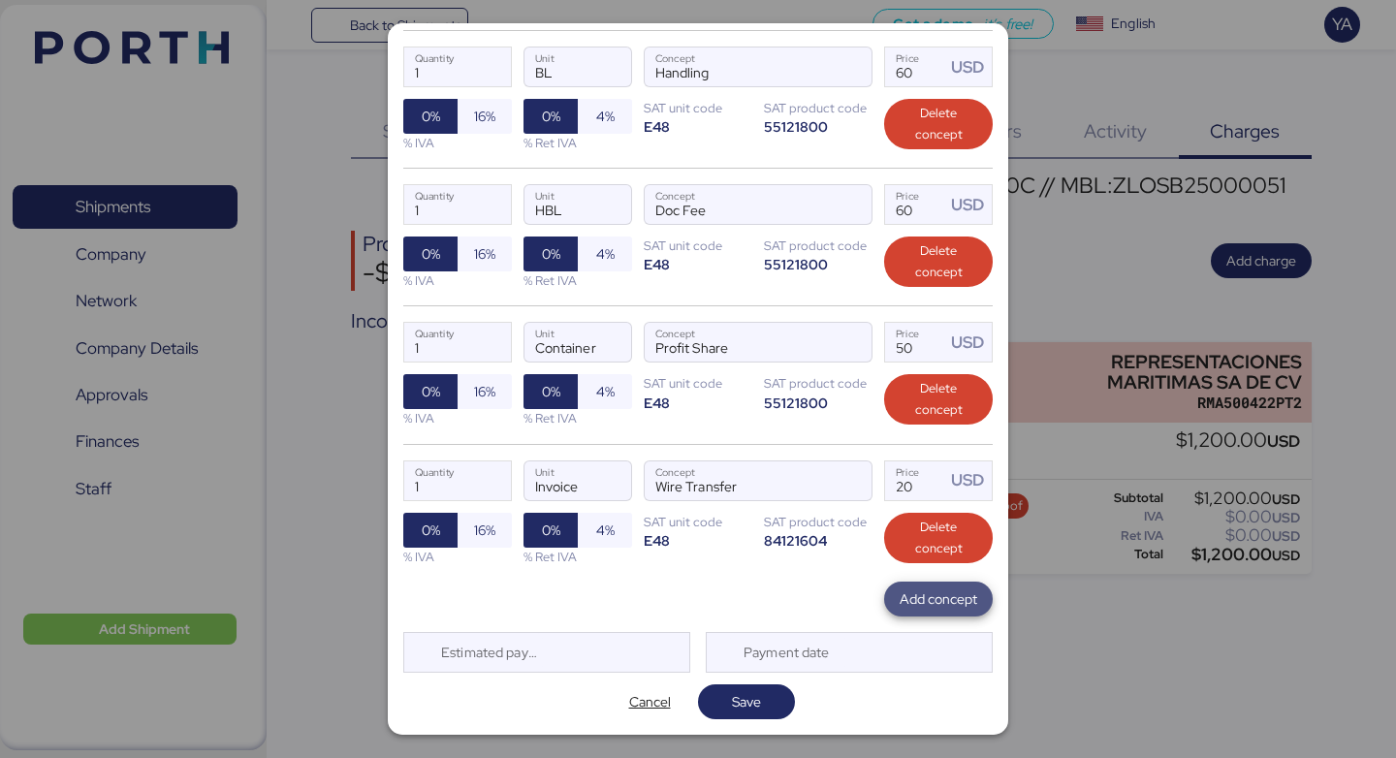
click at [956, 603] on span "Add concept" at bounding box center [939, 599] width 78 height 23
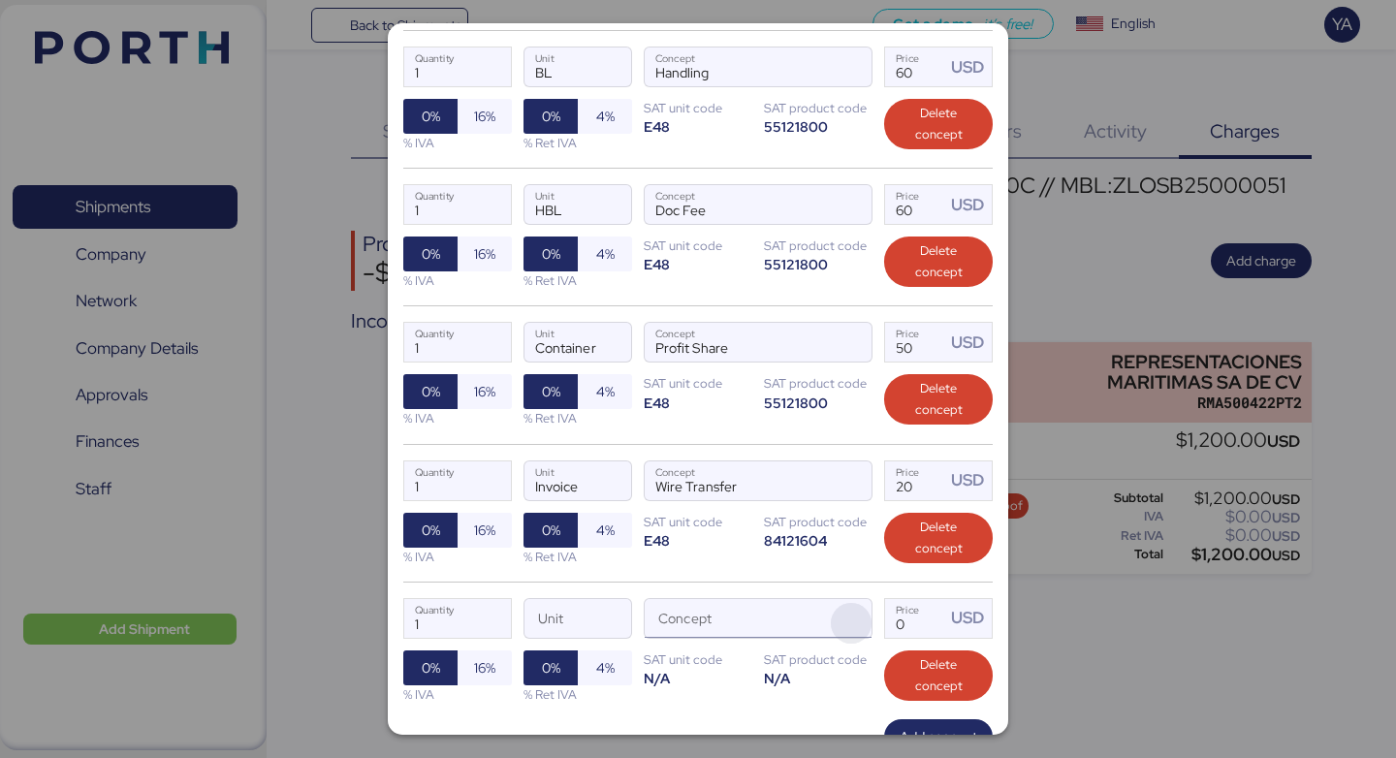
click at [848, 619] on span "button" at bounding box center [851, 623] width 41 height 41
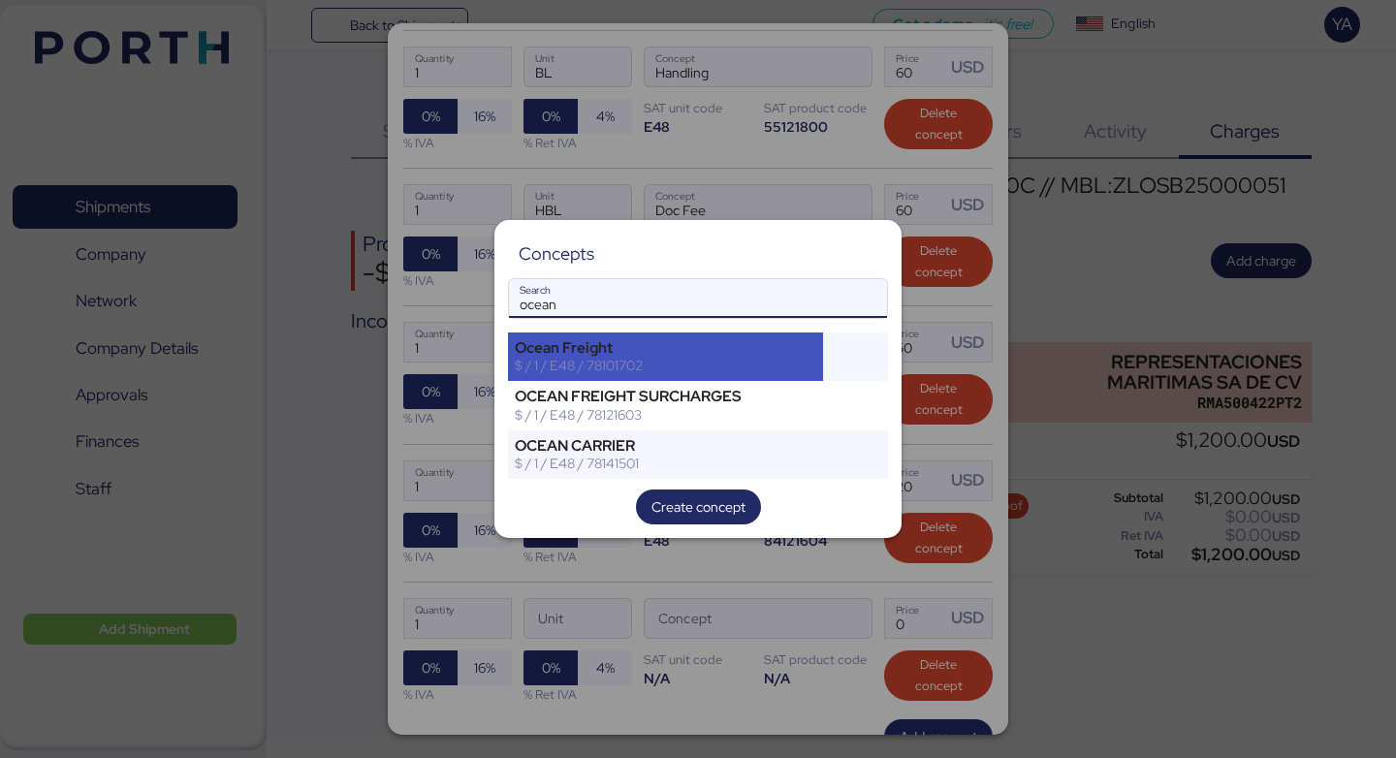
type input "ocean"
click at [736, 337] on div "Ocean Freight $ / 1 / E48 / 78101702" at bounding box center [665, 357] width 315 height 48
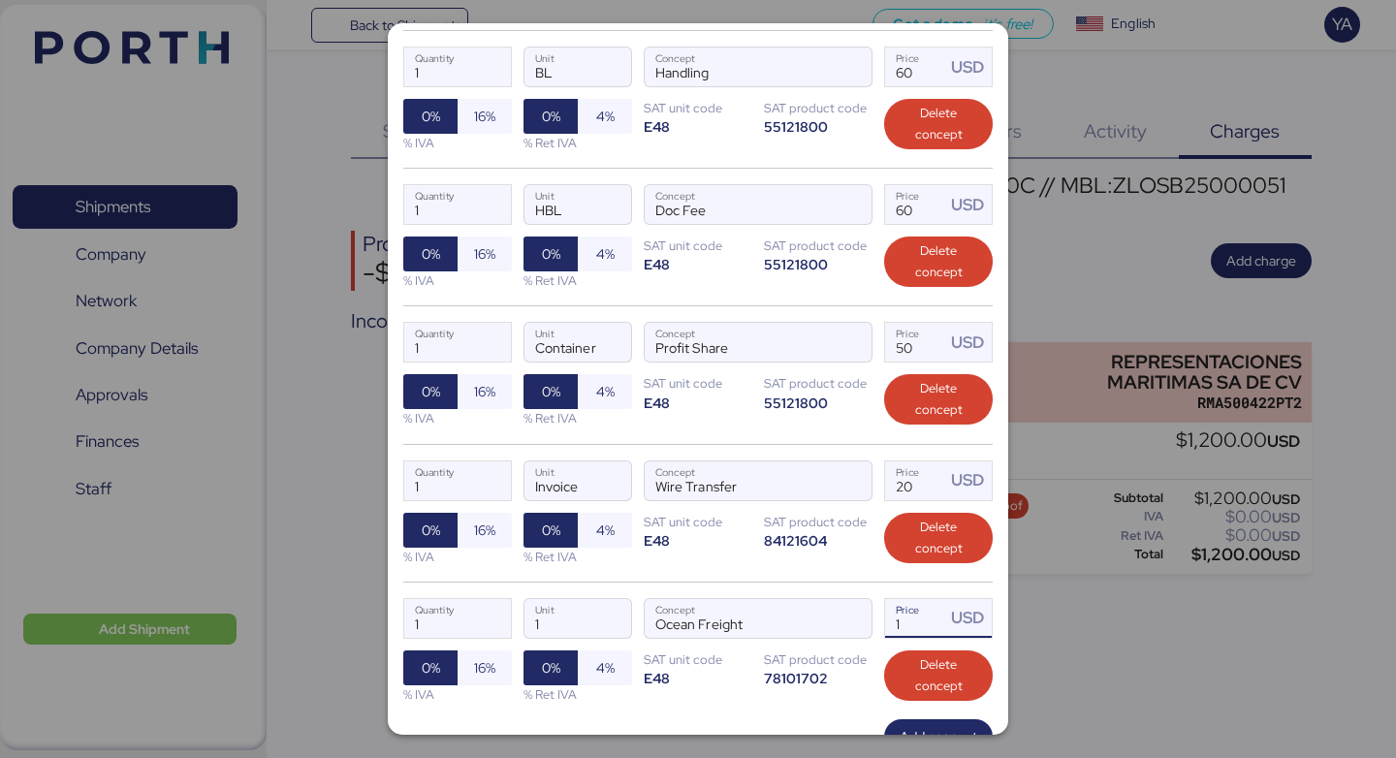
click at [922, 619] on input "1" at bounding box center [915, 618] width 60 height 39
type input "730"
click at [828, 671] on div "78101702" at bounding box center [818, 678] width 109 height 18
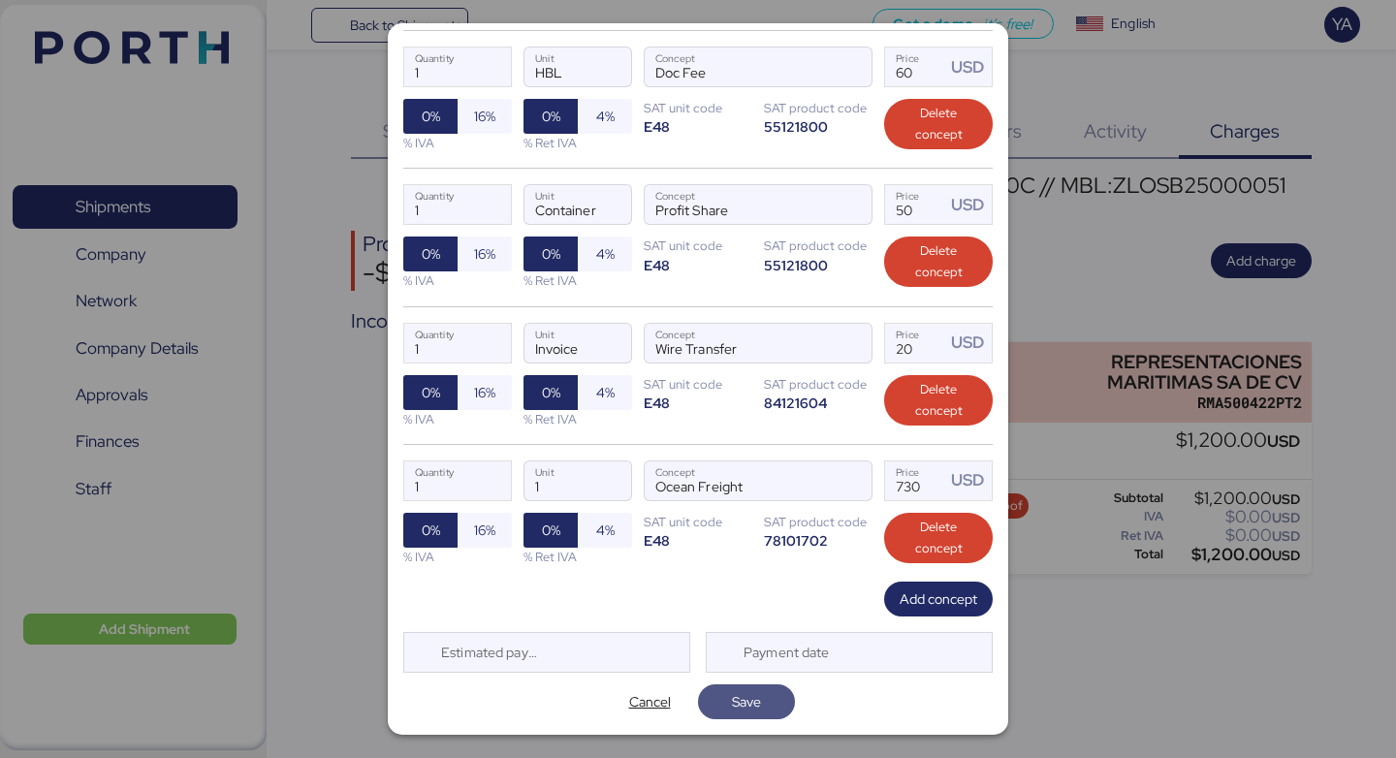
click at [739, 691] on span "Save" at bounding box center [746, 701] width 29 height 23
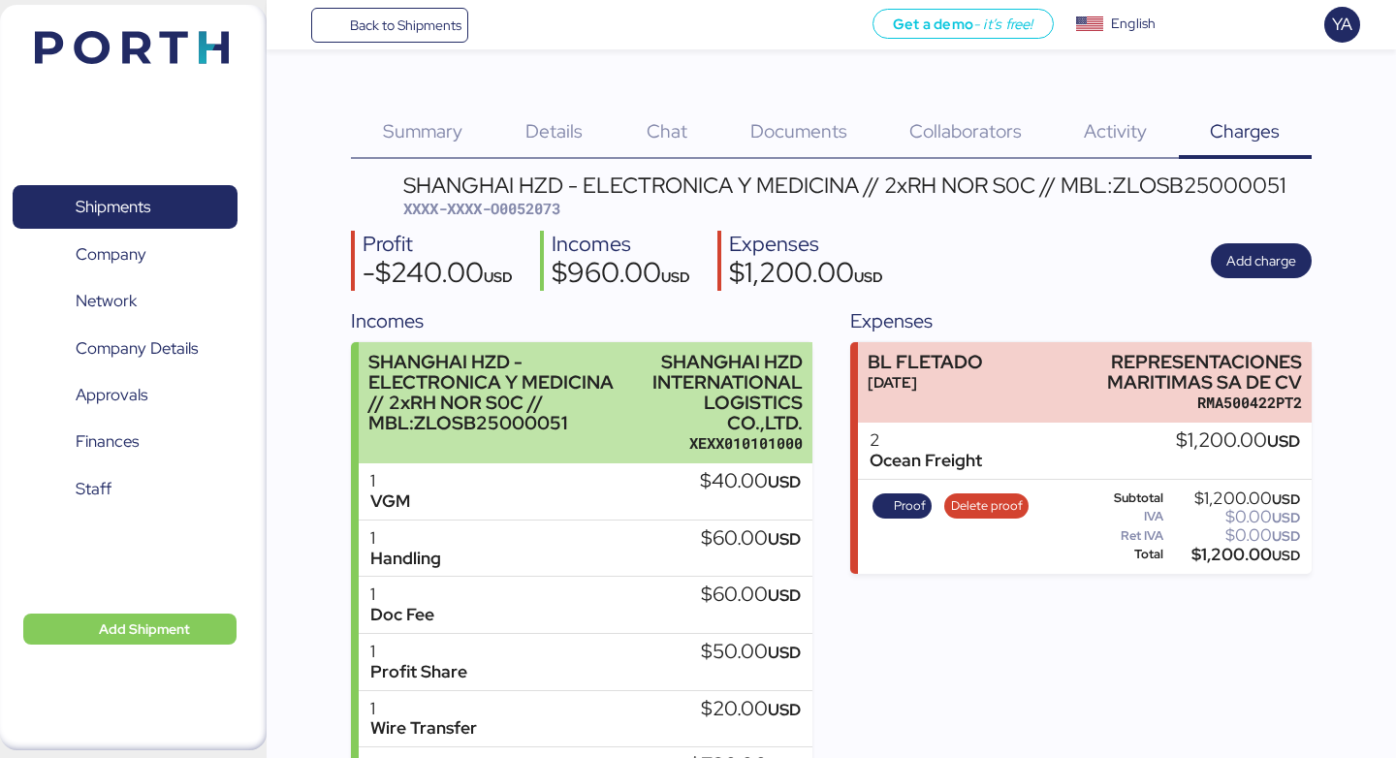
click at [541, 356] on div "SHANGHAI HZD - ELECTRONICA Y MEDICINA // 2xRH NOR S0C // MBL:ZLOSB25000051" at bounding box center [501, 393] width 265 height 82
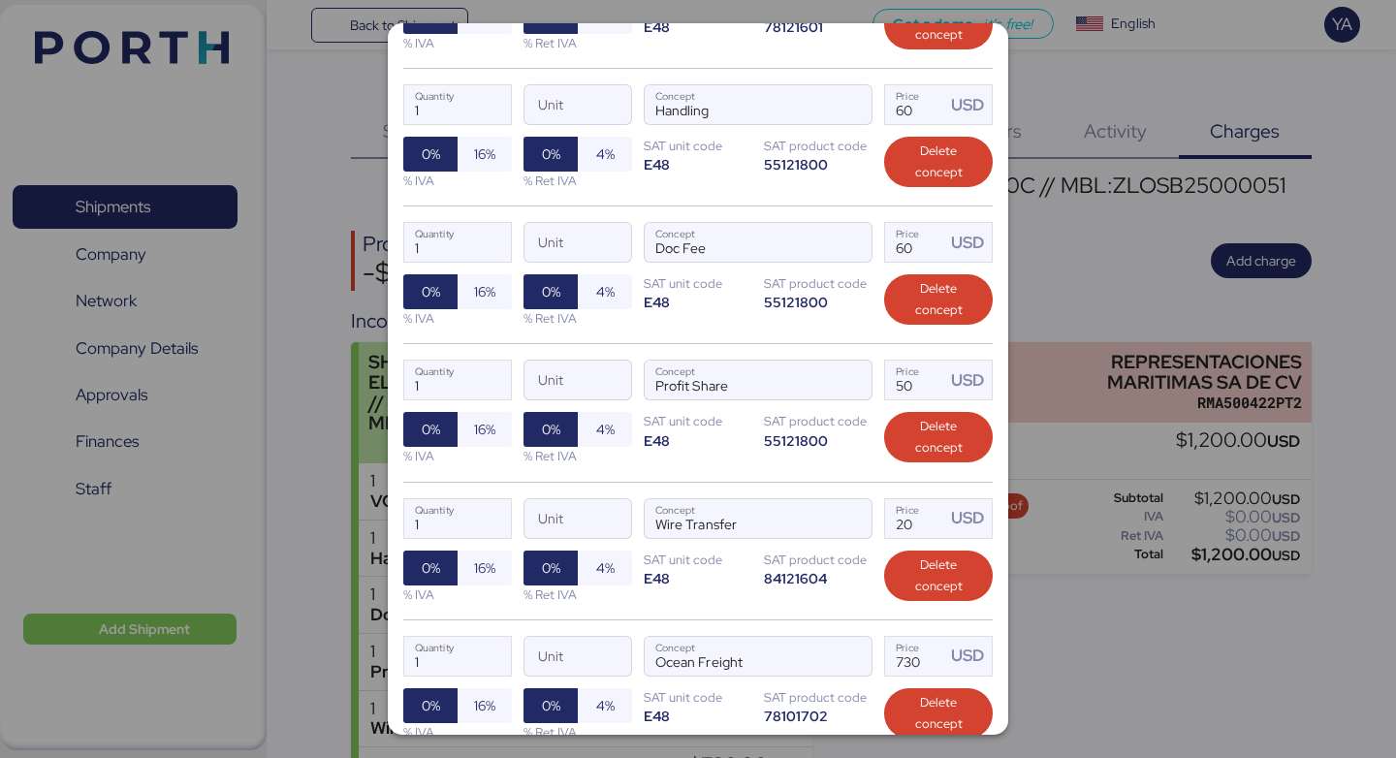
scroll to position [641, 0]
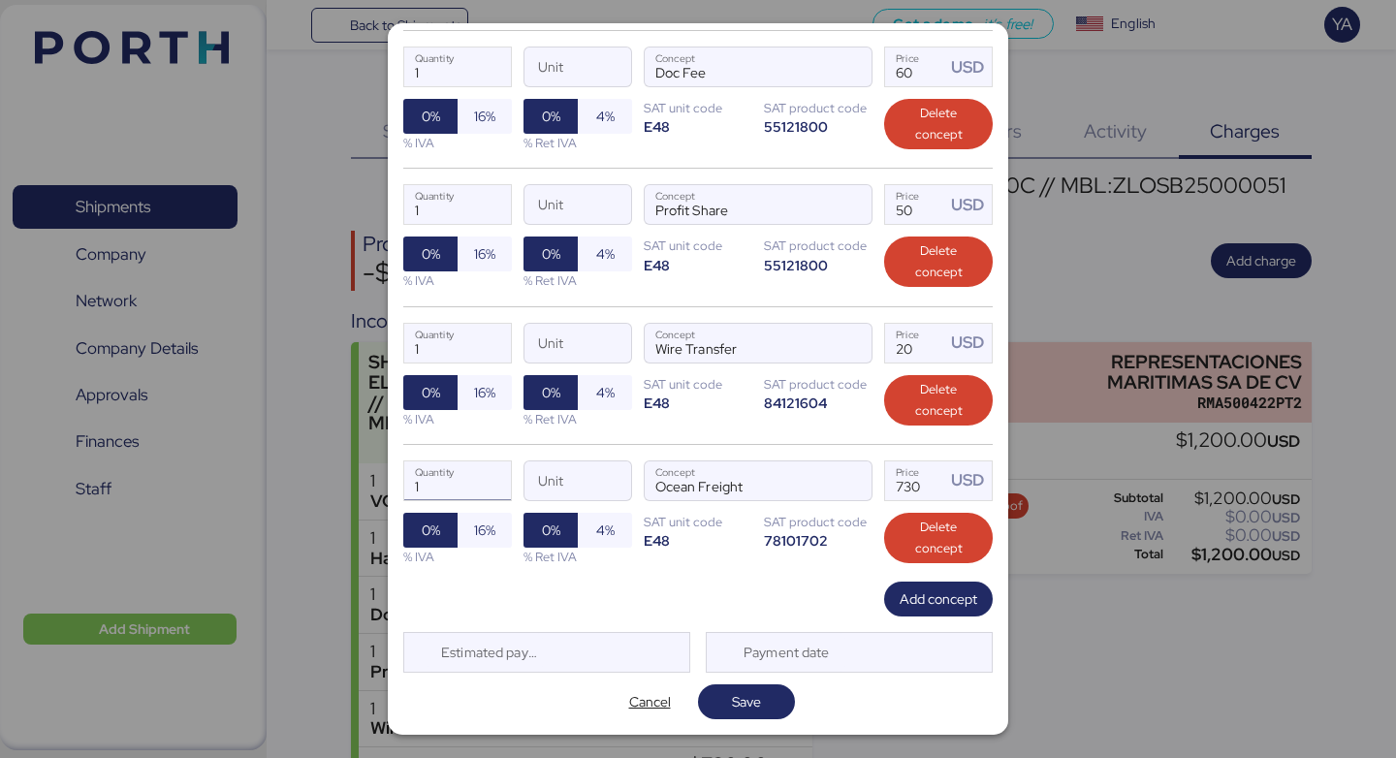
click at [449, 489] on input "1" at bounding box center [457, 481] width 107 height 39
type input "2"
click at [453, 207] on input "1" at bounding box center [457, 204] width 107 height 39
type input "2"
click at [772, 689] on span "Save" at bounding box center [747, 702] width 66 height 27
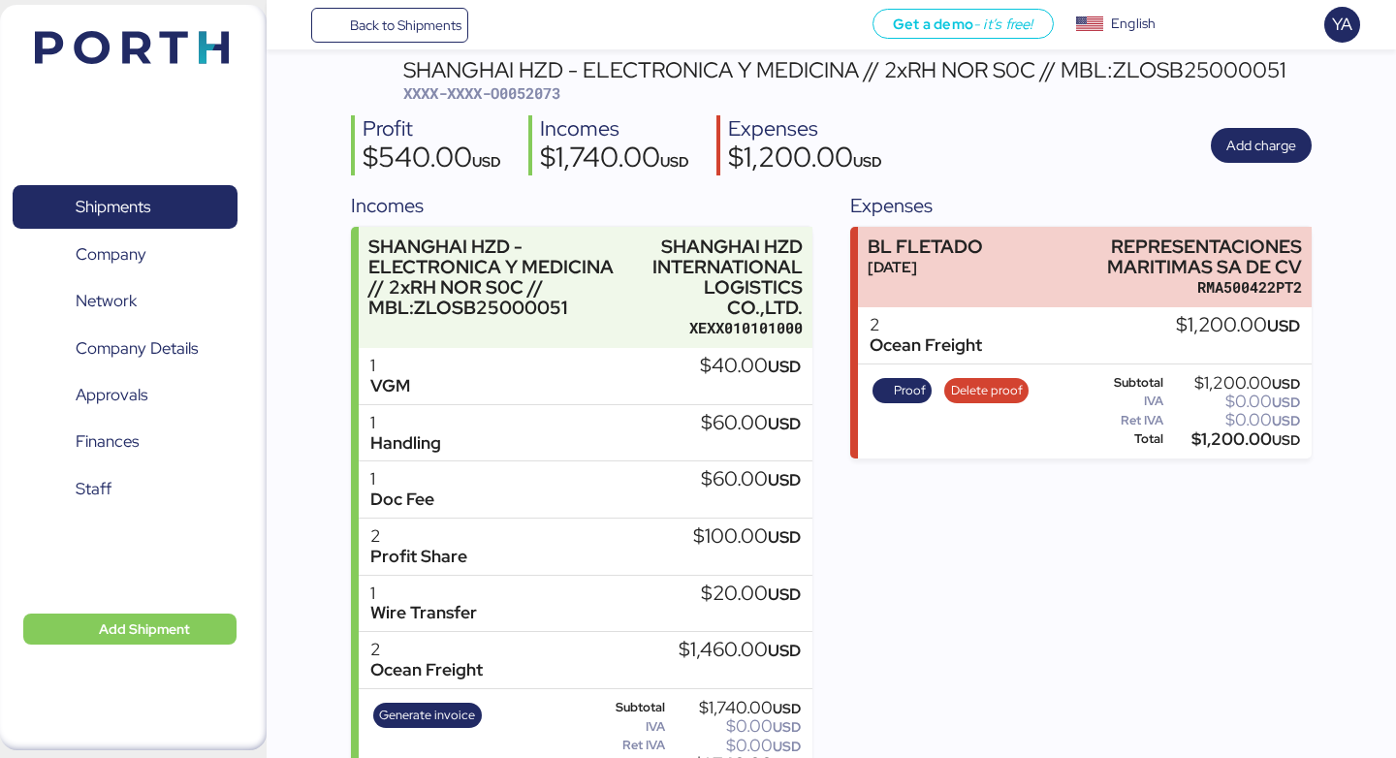
scroll to position [103, 0]
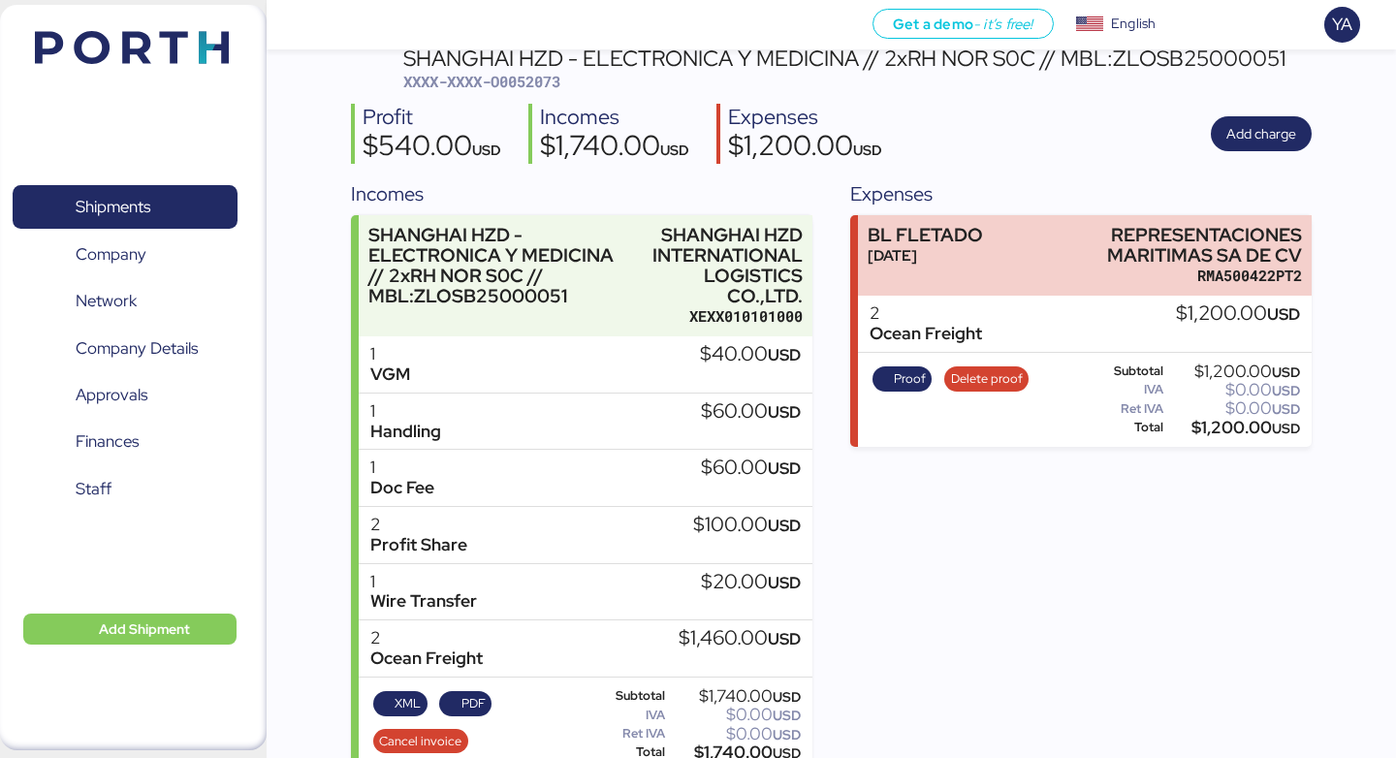
scroll to position [157, 0]
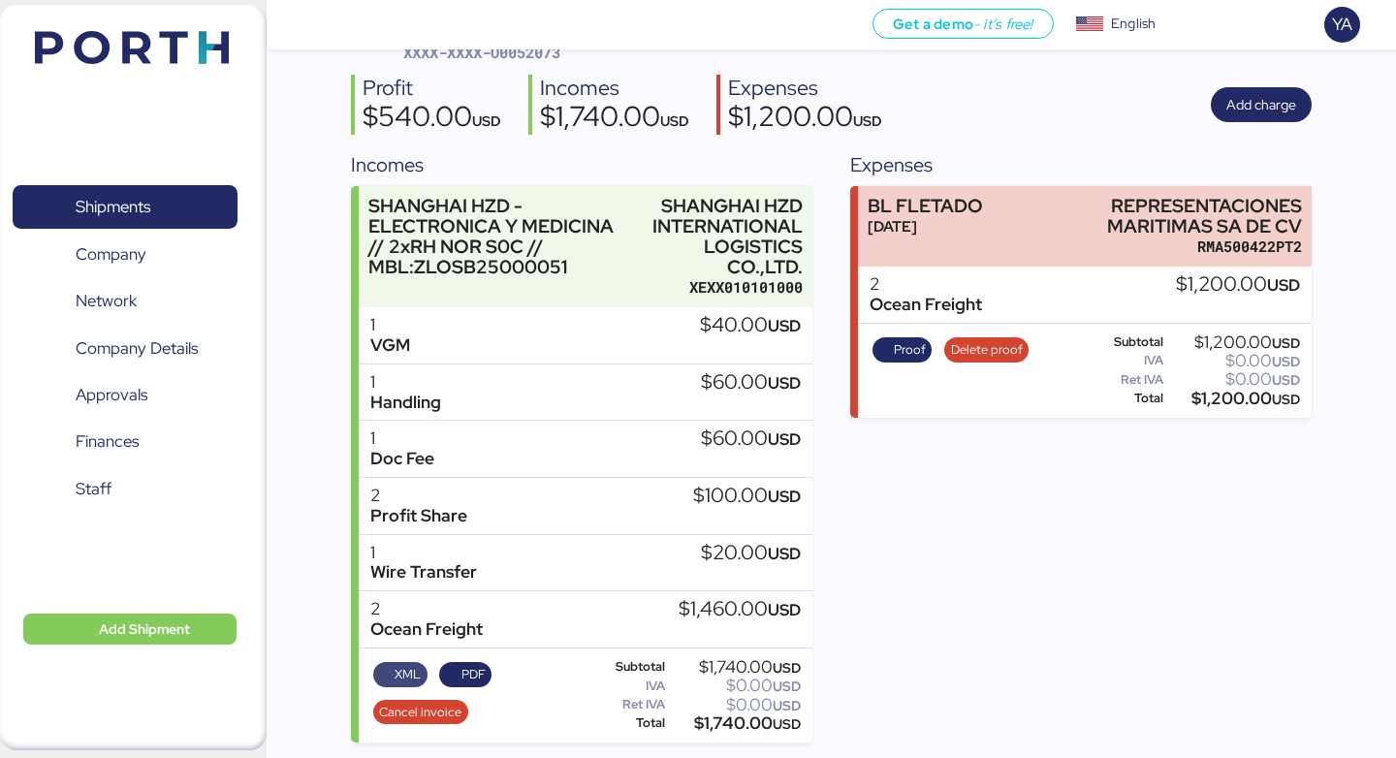
click at [376, 678] on span "XML" at bounding box center [400, 674] width 54 height 25
click at [476, 673] on span "PDF" at bounding box center [474, 674] width 24 height 21
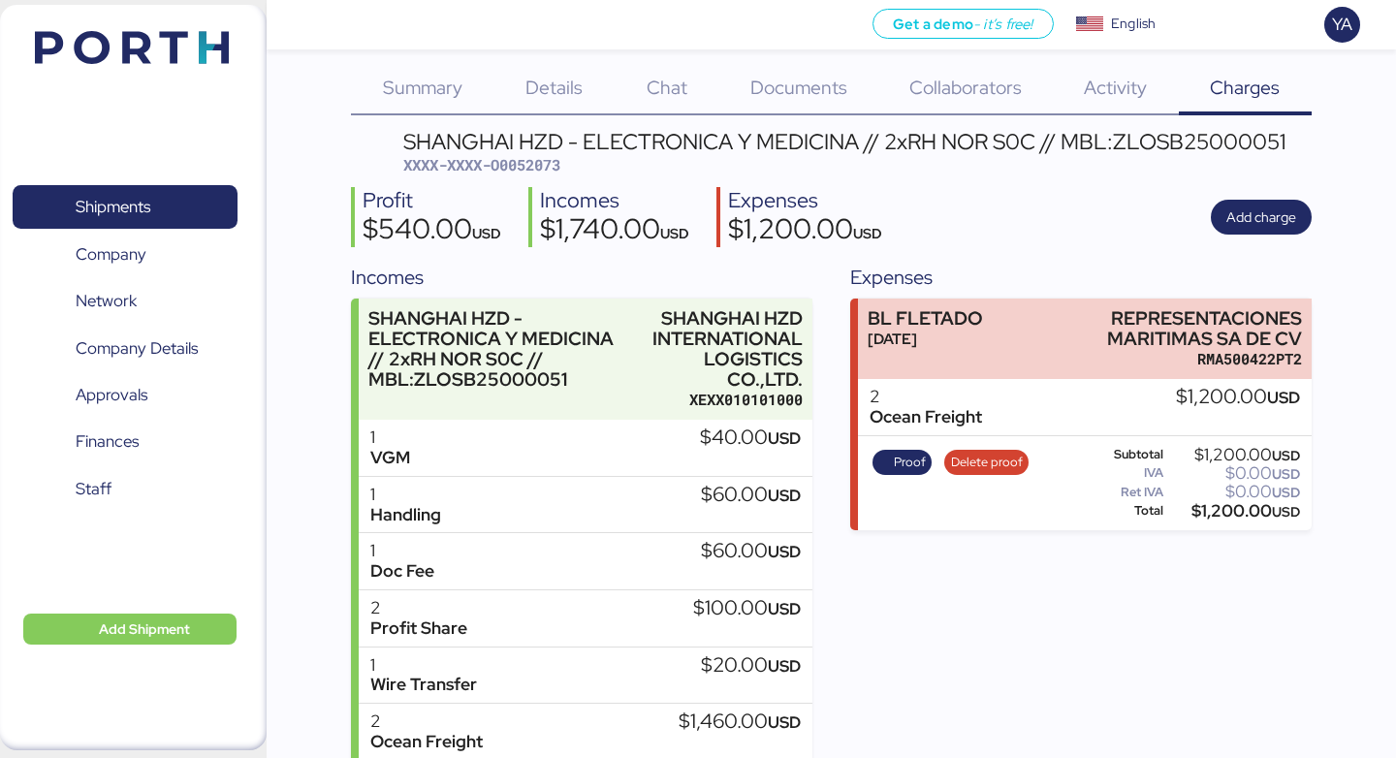
scroll to position [0, 0]
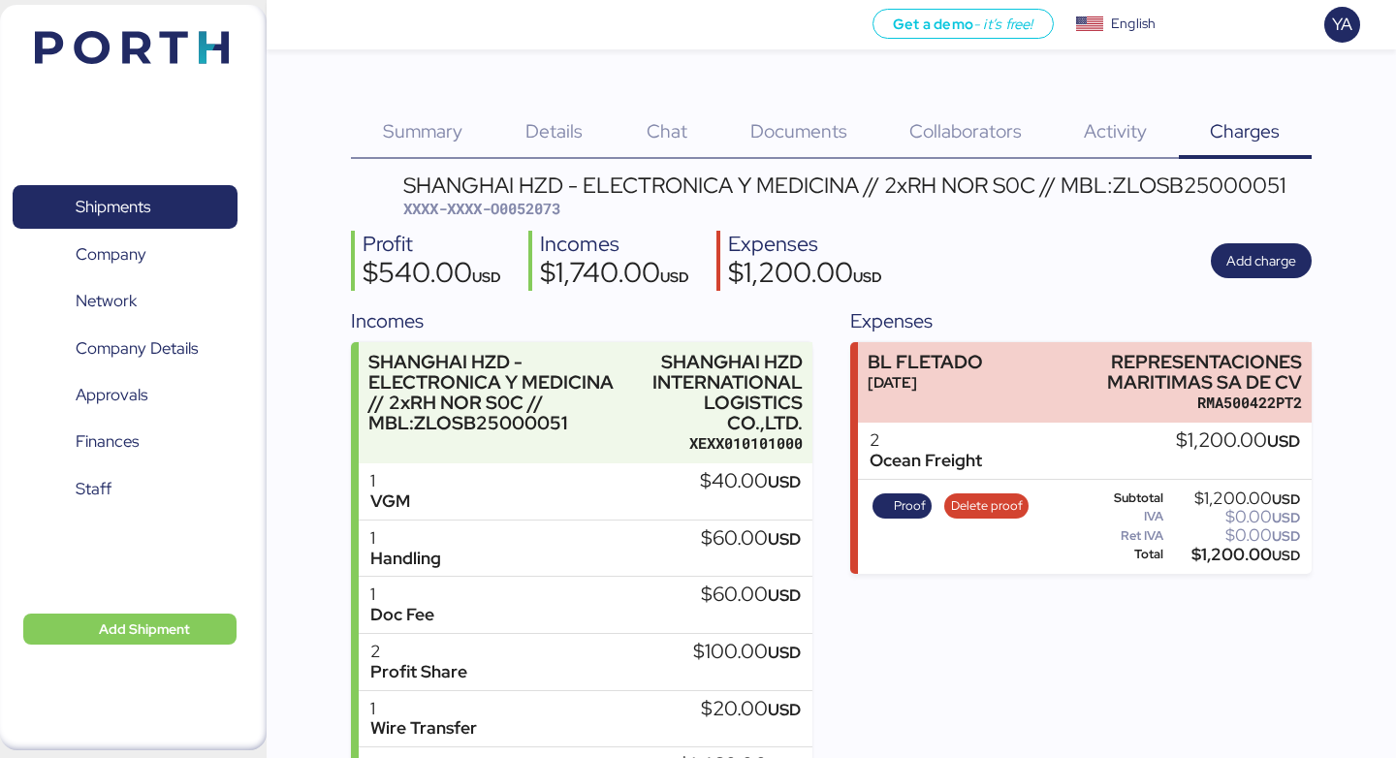
click at [574, 124] on span "Details" at bounding box center [554, 130] width 57 height 25
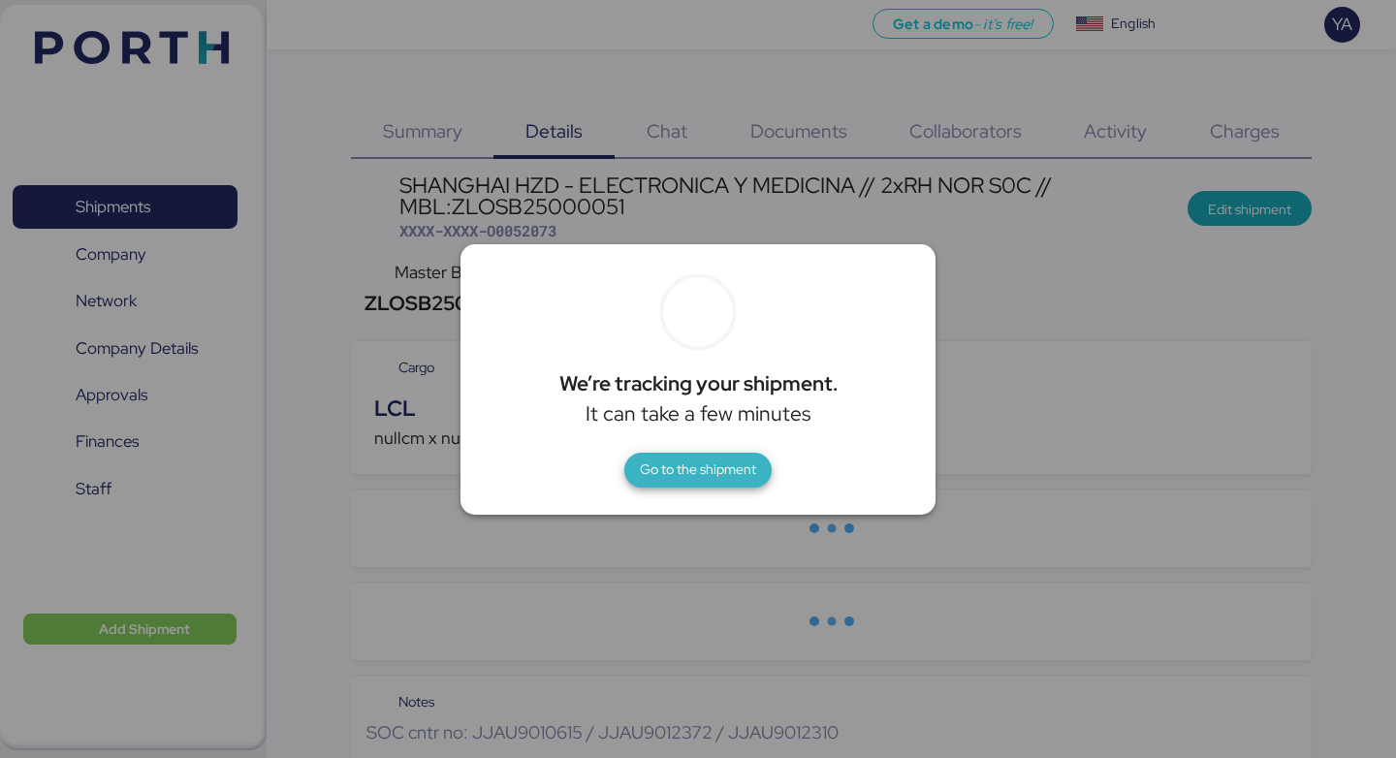
click at [660, 478] on span "Go to the shipment" at bounding box center [698, 469] width 116 height 23
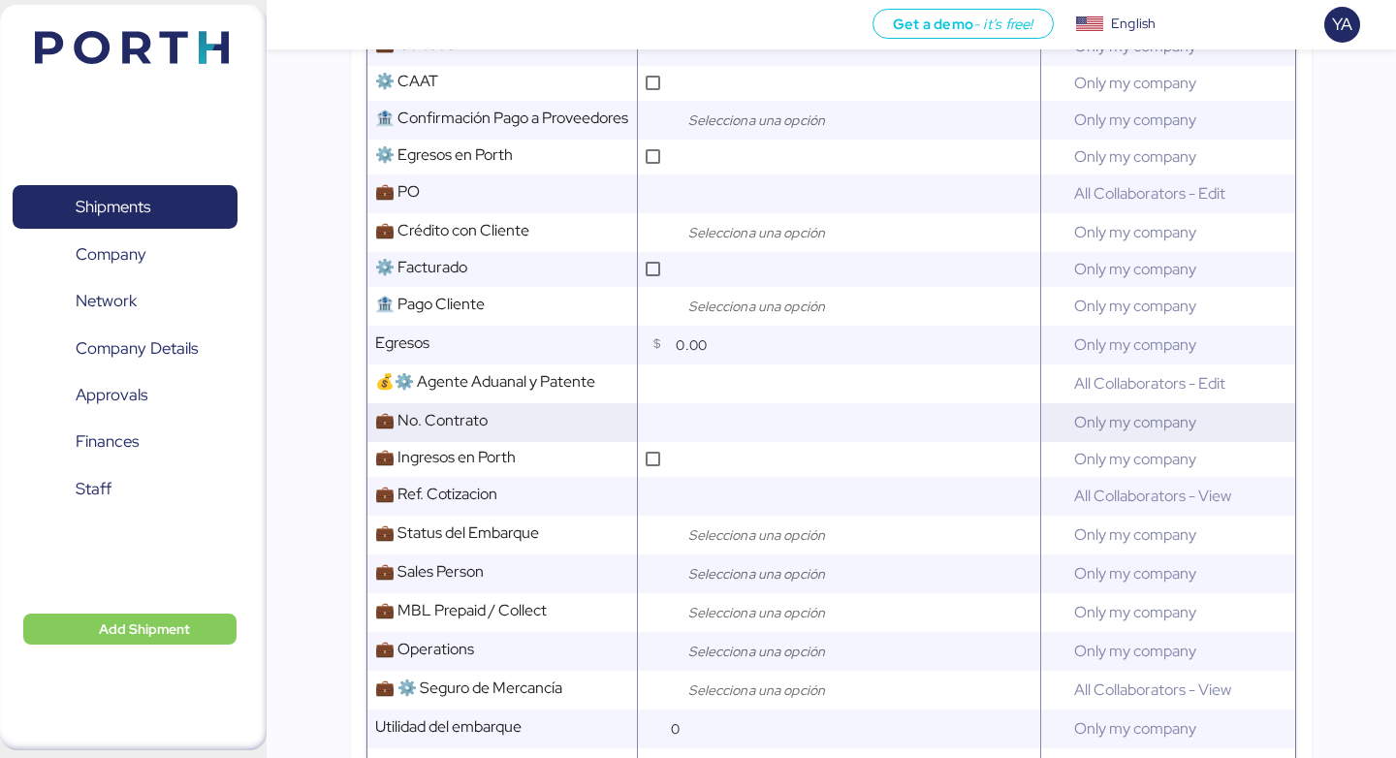
scroll to position [993, 0]
click at [728, 523] on input "search" at bounding box center [787, 534] width 204 height 23
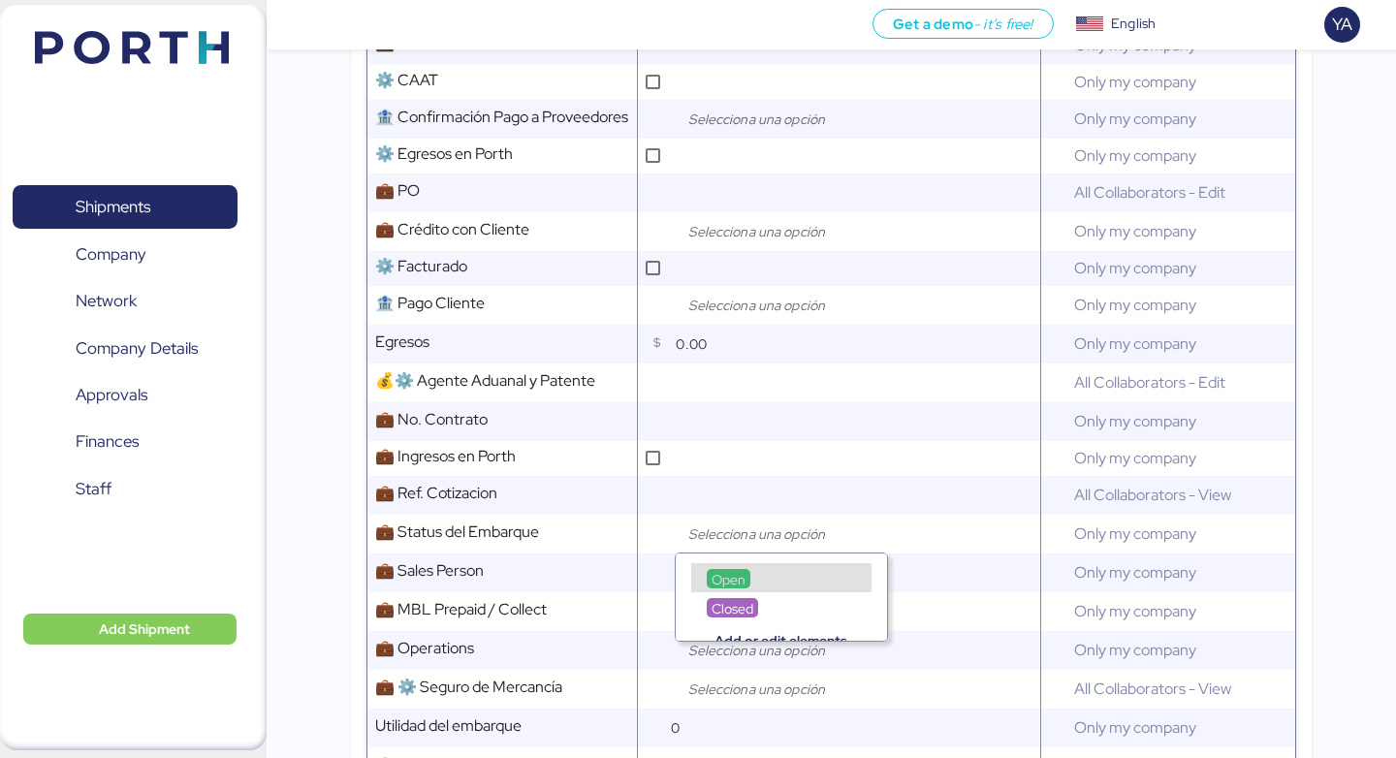
click at [737, 570] on div "Open" at bounding box center [729, 578] width 44 height 19
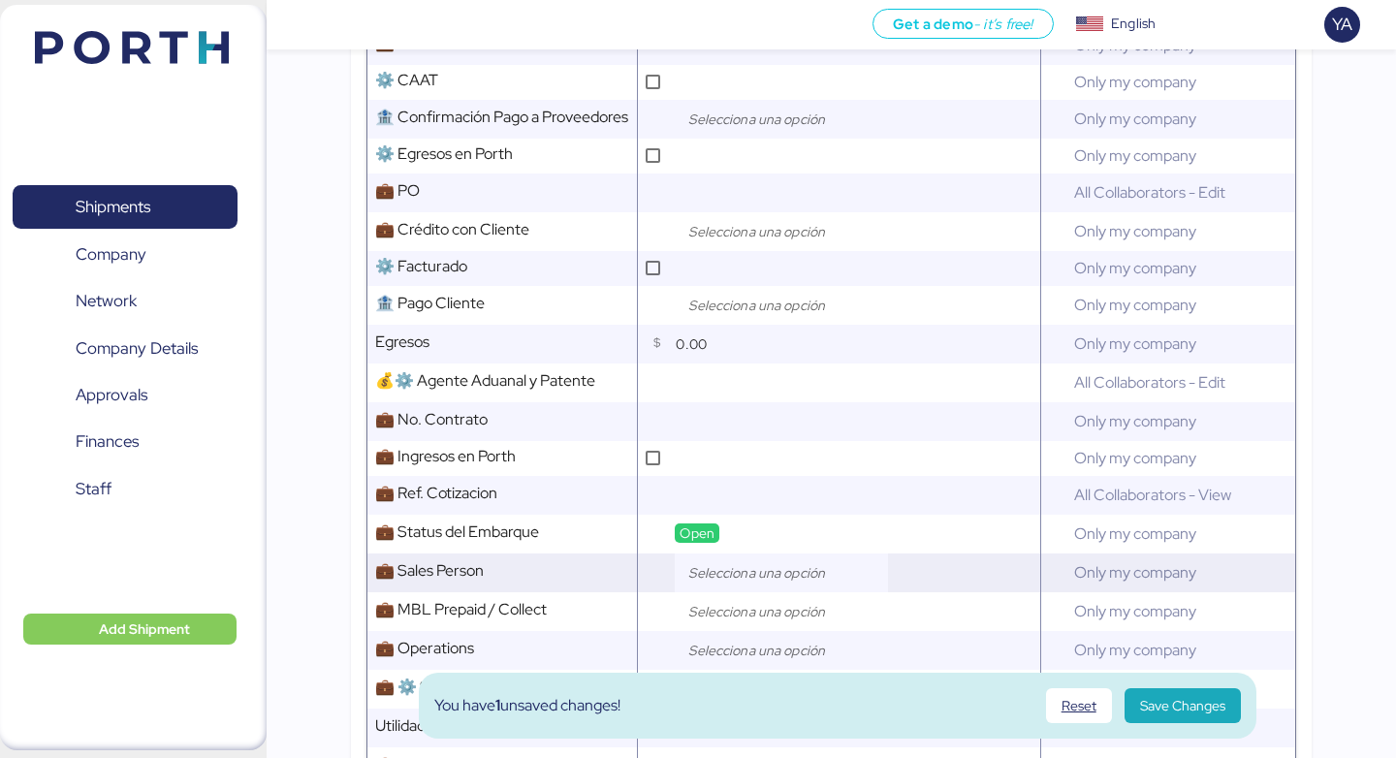
click at [763, 563] on input "search" at bounding box center [787, 572] width 204 height 23
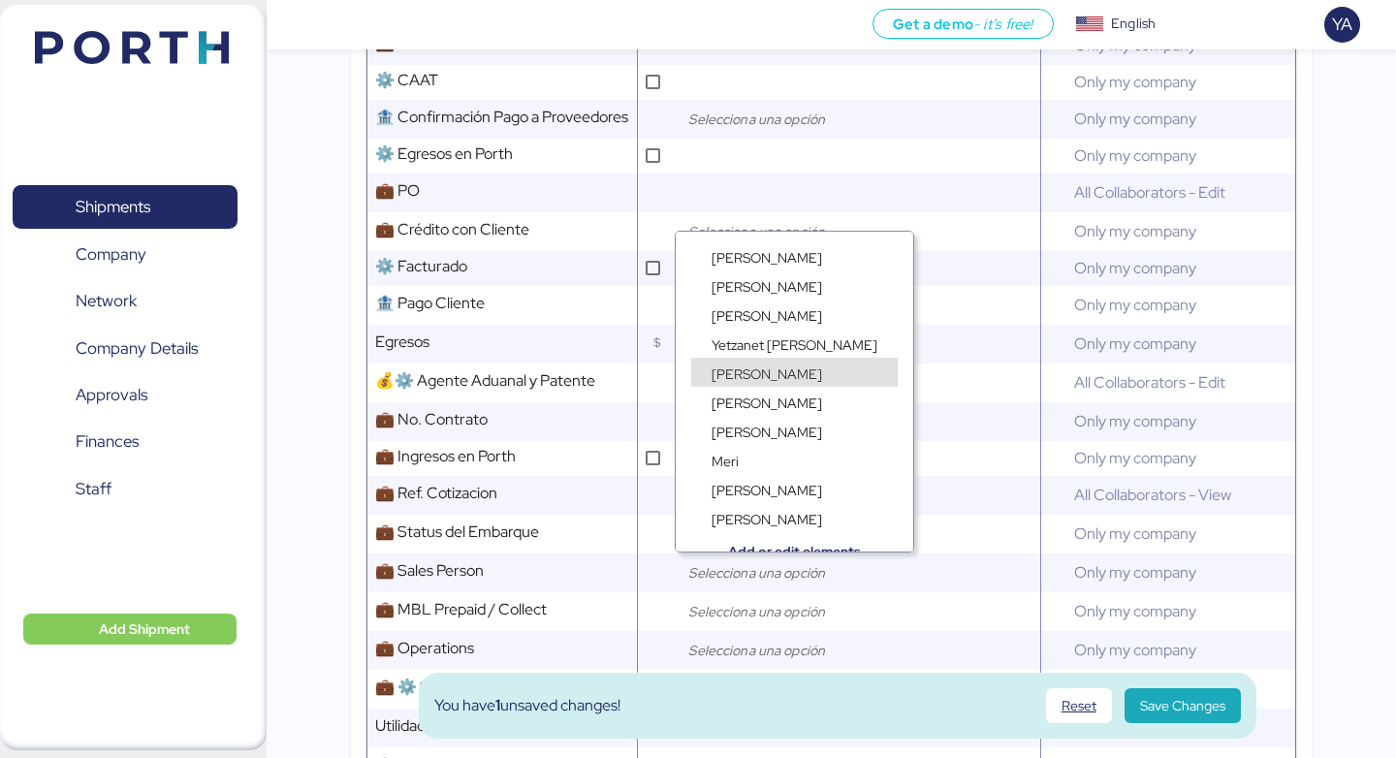
click at [784, 350] on div "Gustavo Matte" at bounding box center [795, 362] width 238 height 29
click at [783, 345] on span "Yetzanet [PERSON_NAME]" at bounding box center [795, 345] width 166 height 17
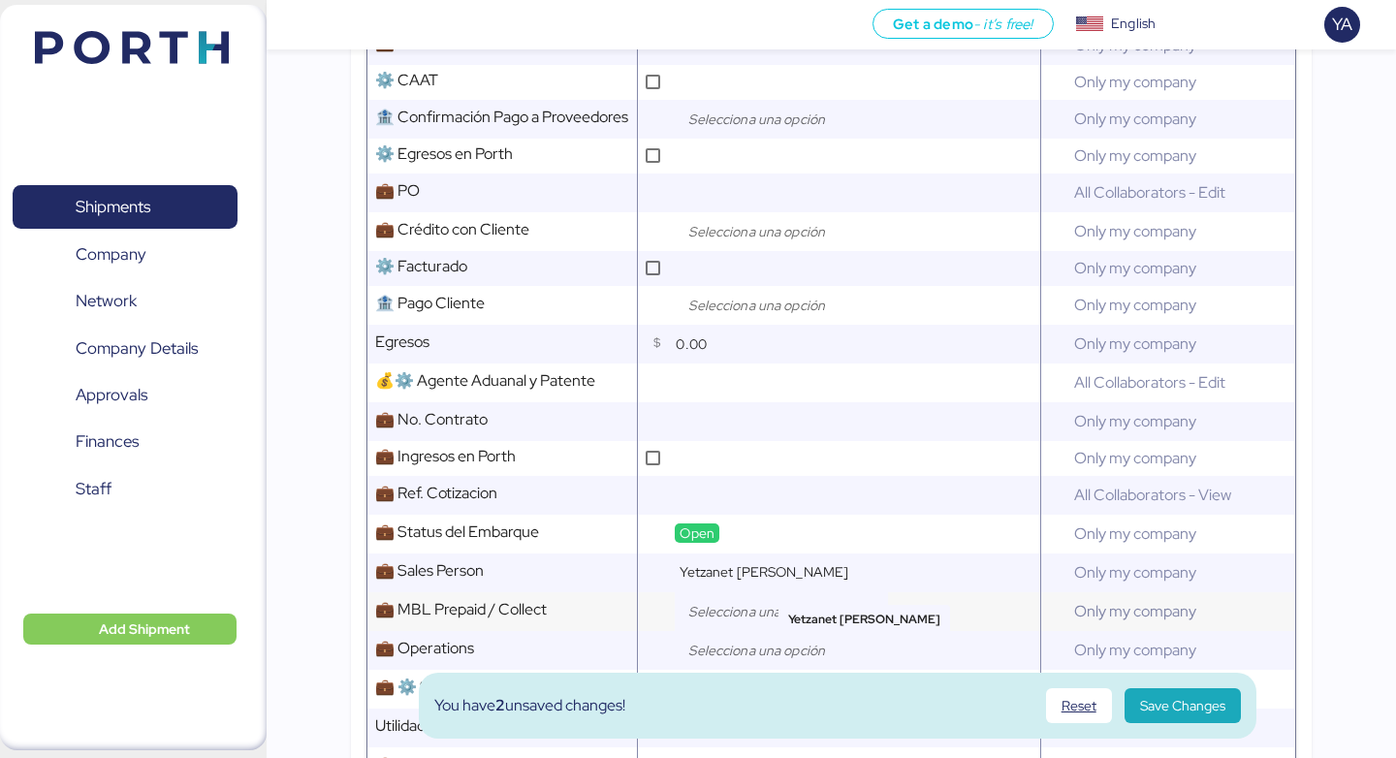
click at [745, 601] on input "search" at bounding box center [787, 611] width 204 height 23
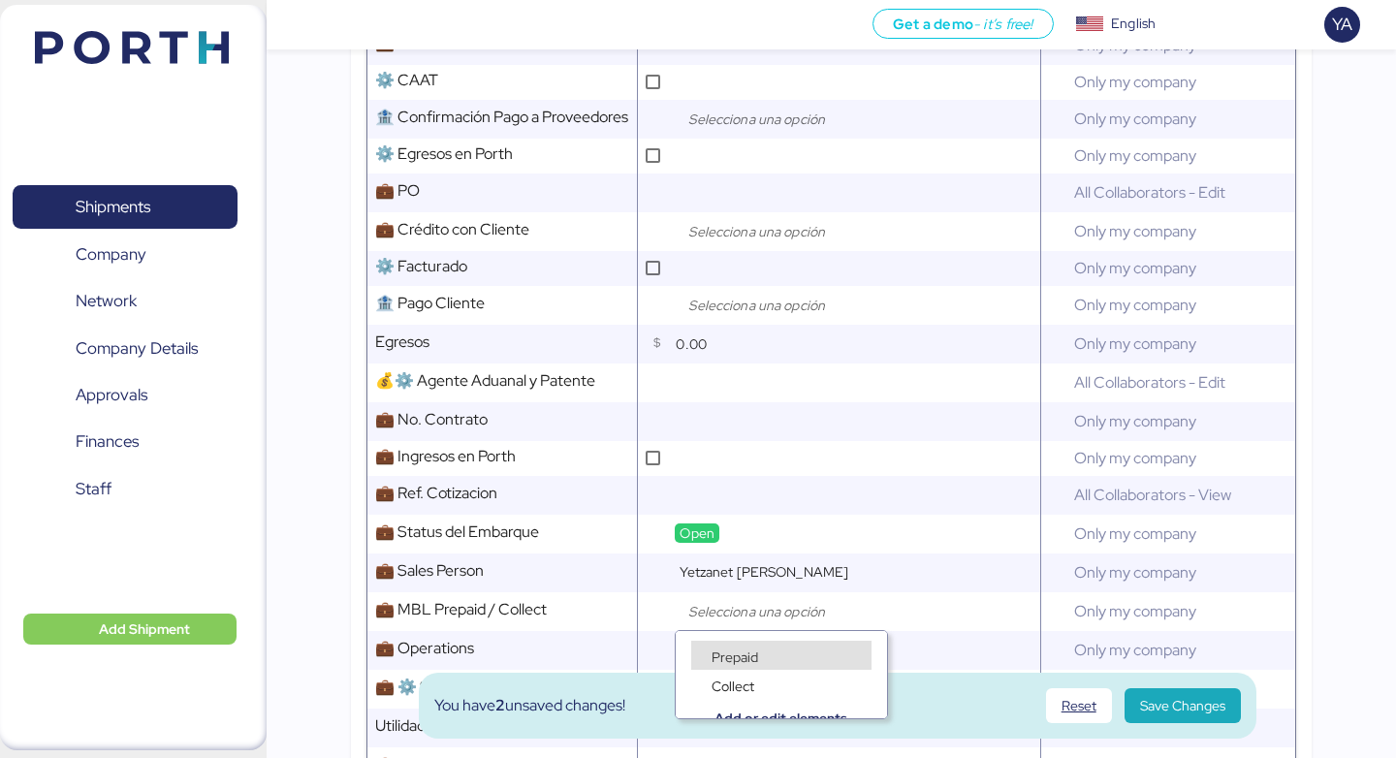
click at [774, 664] on div "Collect" at bounding box center [781, 674] width 211 height 29
click at [774, 656] on div "Prepaid" at bounding box center [781, 655] width 180 height 29
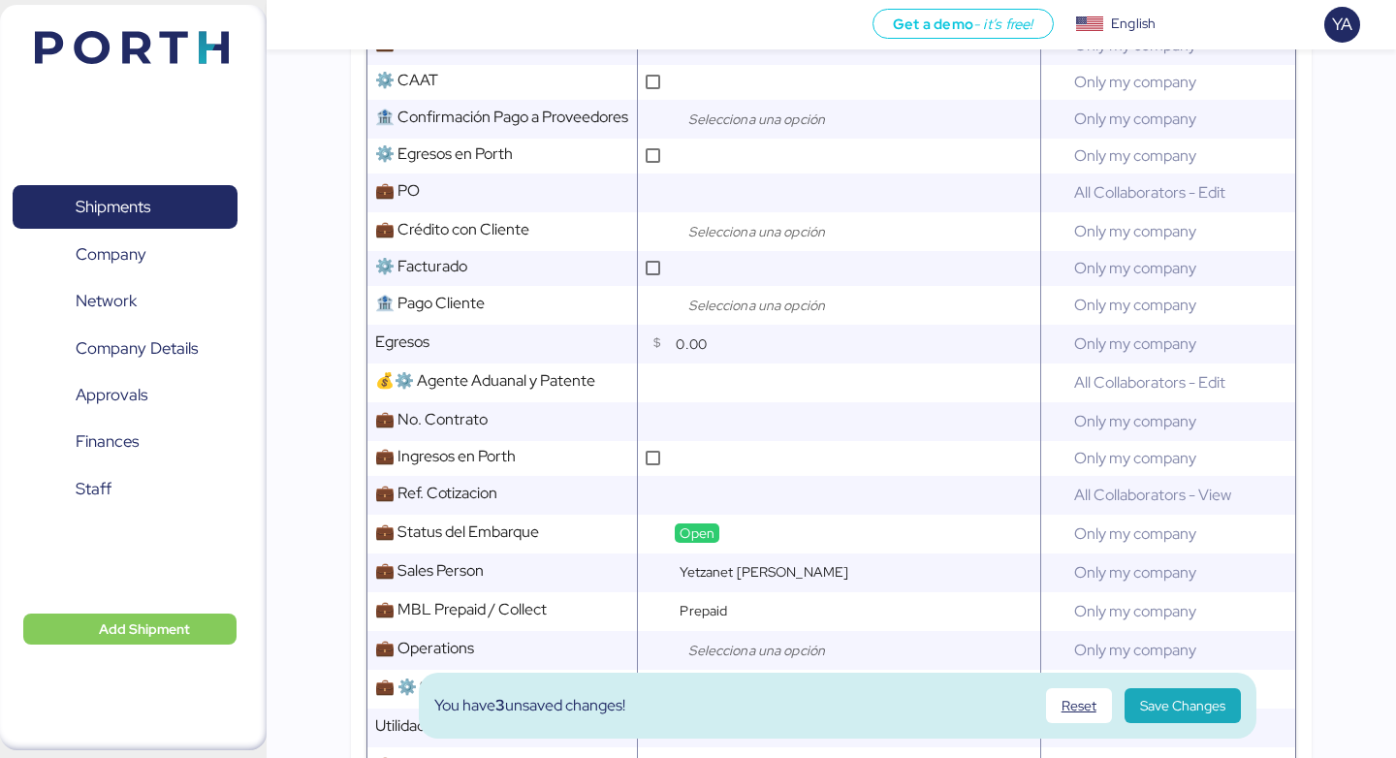
click at [774, 656] on input "search" at bounding box center [787, 650] width 204 height 23
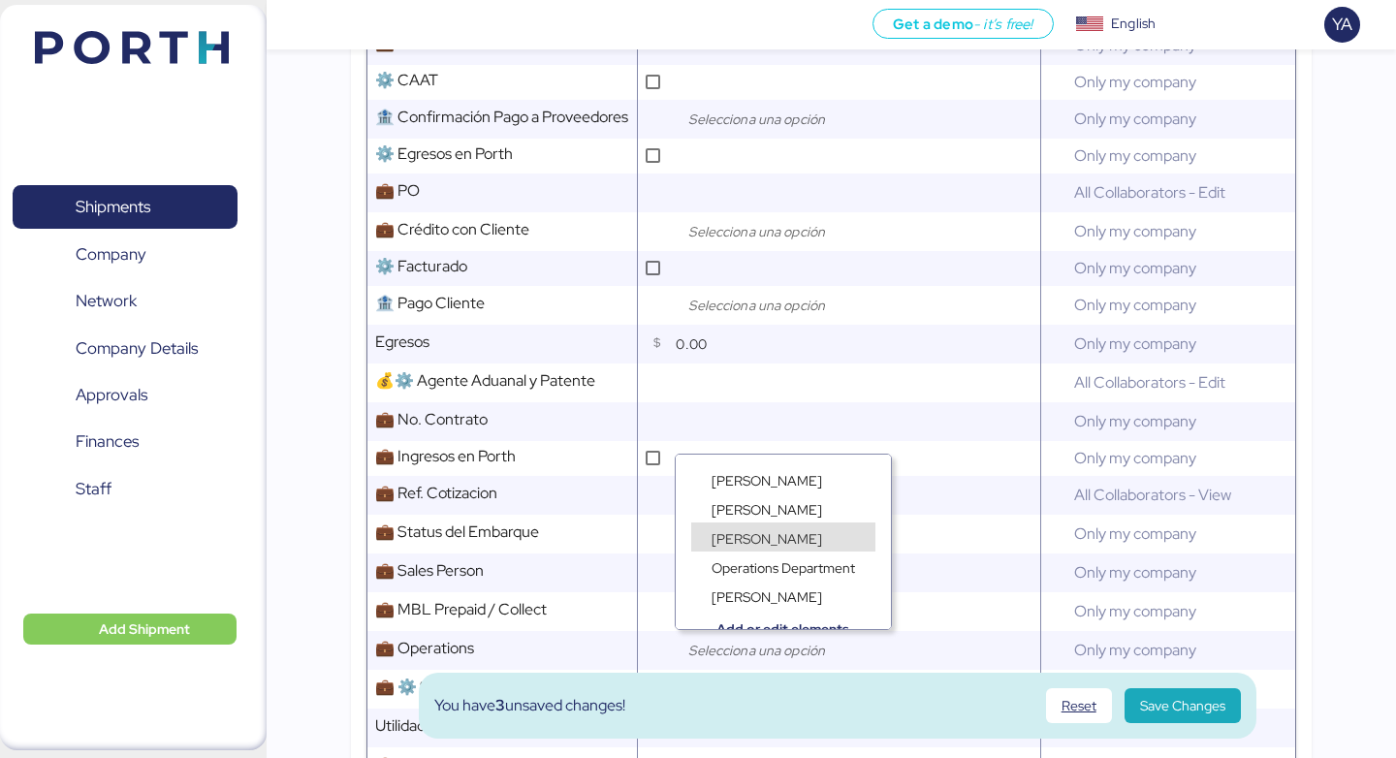
click at [762, 513] on div "Ruth Uribe" at bounding box center [783, 527] width 215 height 29
click at [761, 510] on span "Lorely Velarde" at bounding box center [767, 509] width 111 height 17
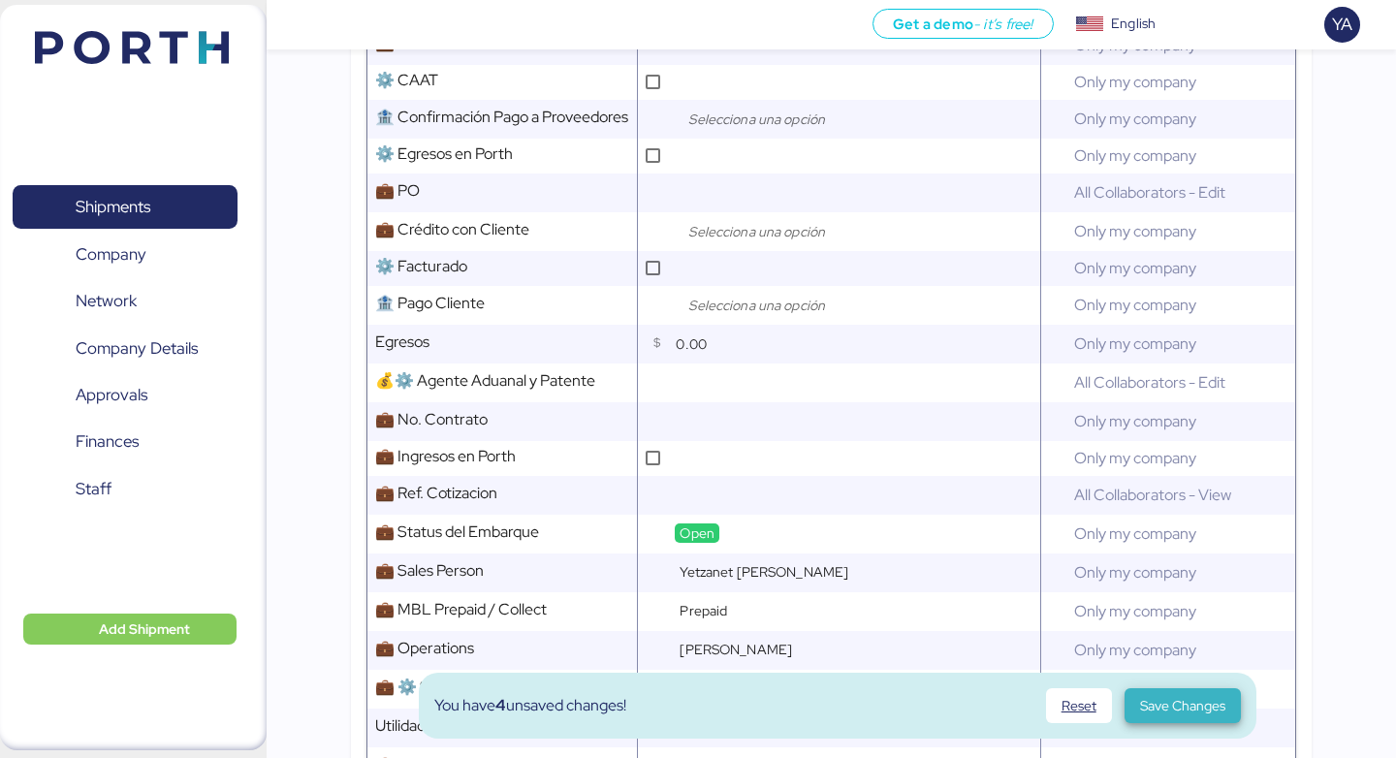
click at [1161, 713] on span "Save Changes" at bounding box center [1182, 705] width 85 height 23
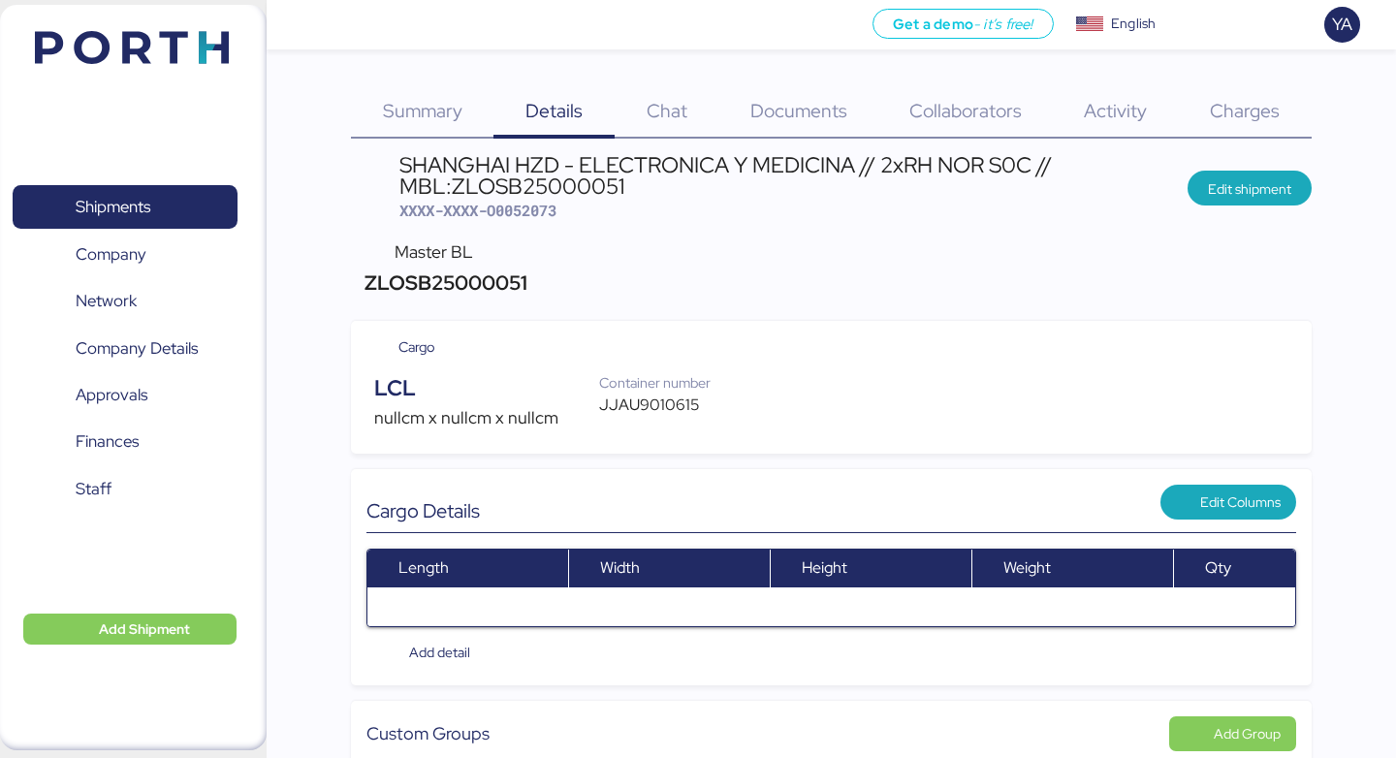
scroll to position [0, 0]
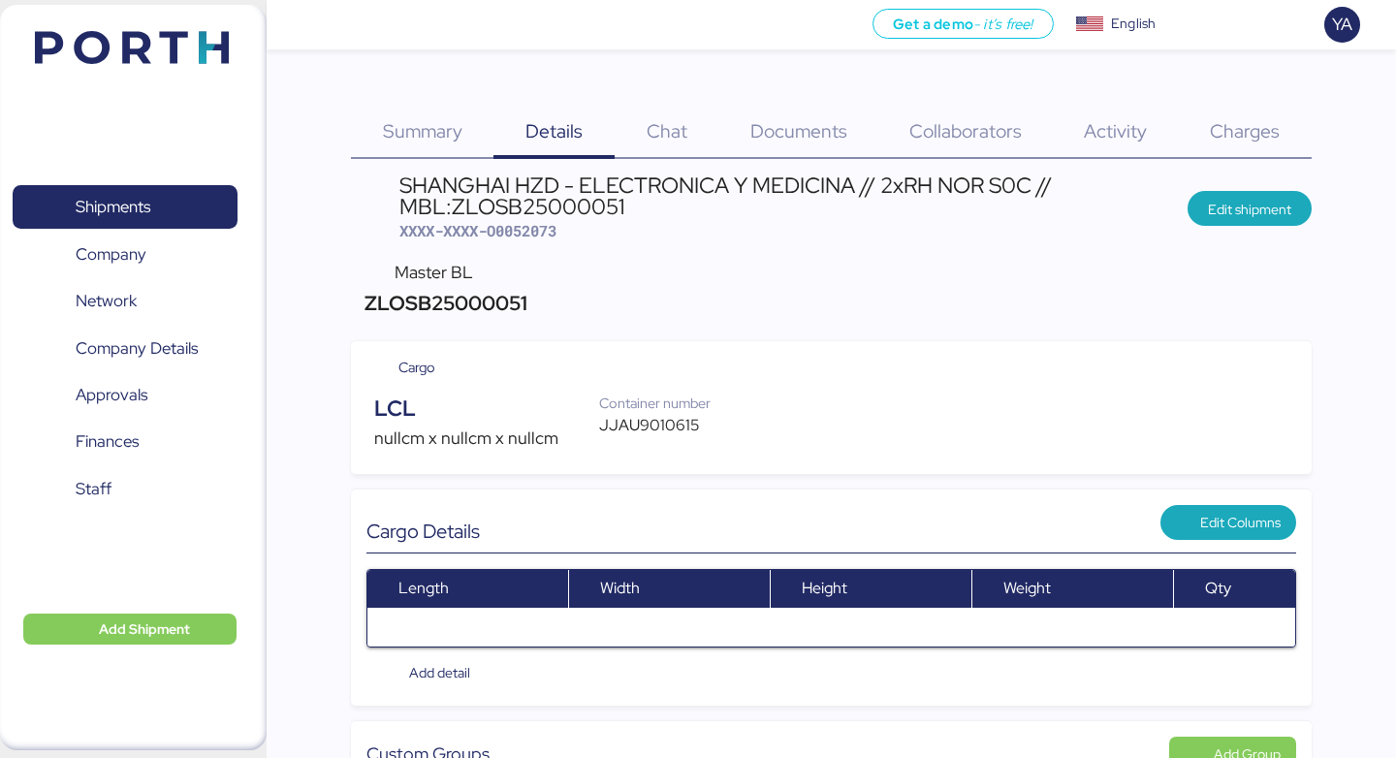
click at [421, 123] on span "Summary" at bounding box center [423, 130] width 80 height 25
